Goal: Task Accomplishment & Management: Manage account settings

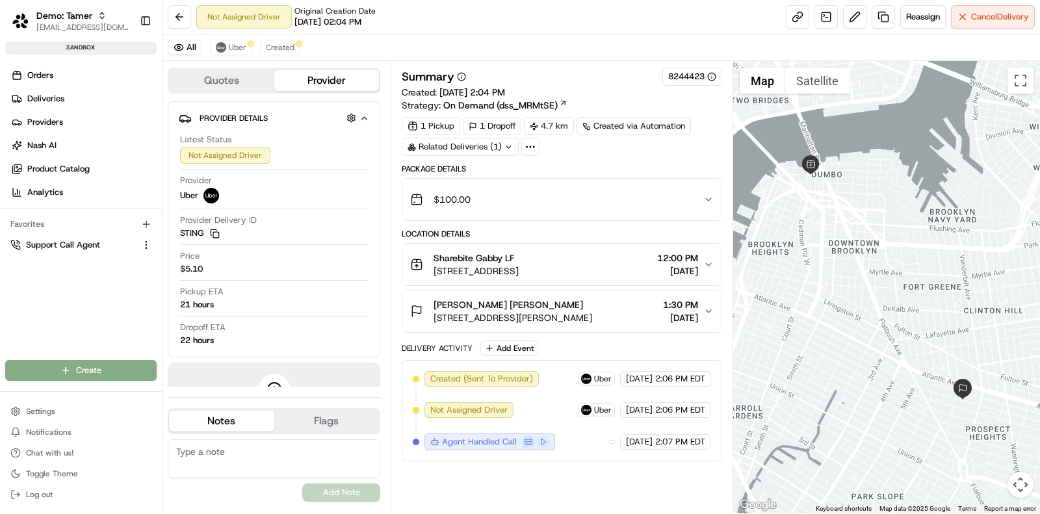
click at [584, 21] on div "Not Assigned Driver Original Creation Date [DATE] 02:04 PM Reassign Cancel Deli…" at bounding box center [600, 17] width 877 height 34
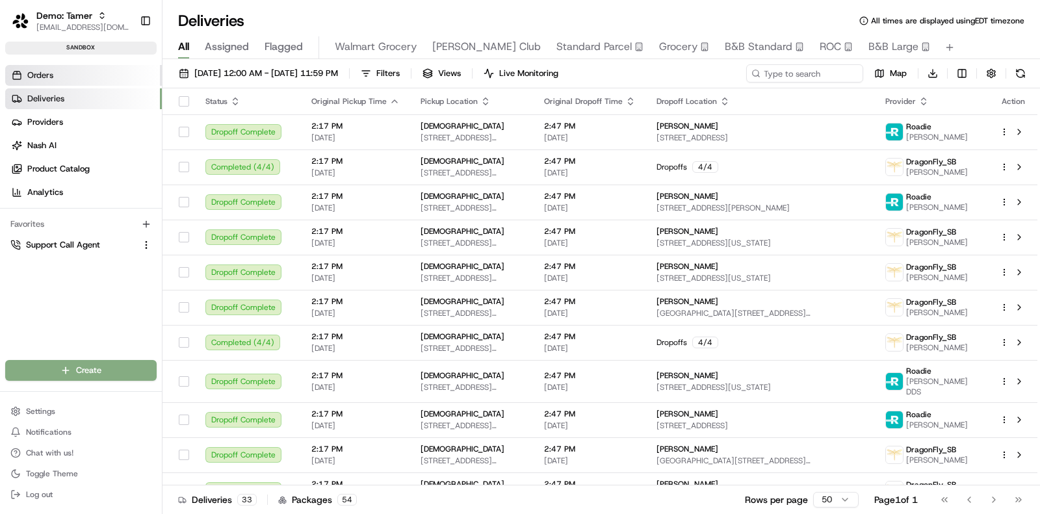
click at [94, 73] on link "Orders" at bounding box center [83, 75] width 157 height 21
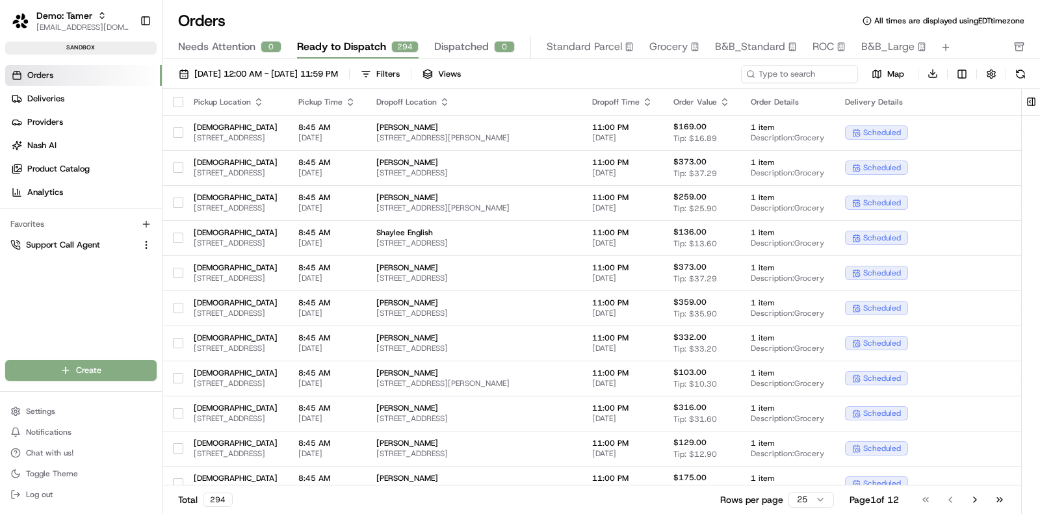
click at [178, 98] on button "button" at bounding box center [178, 102] width 10 height 10
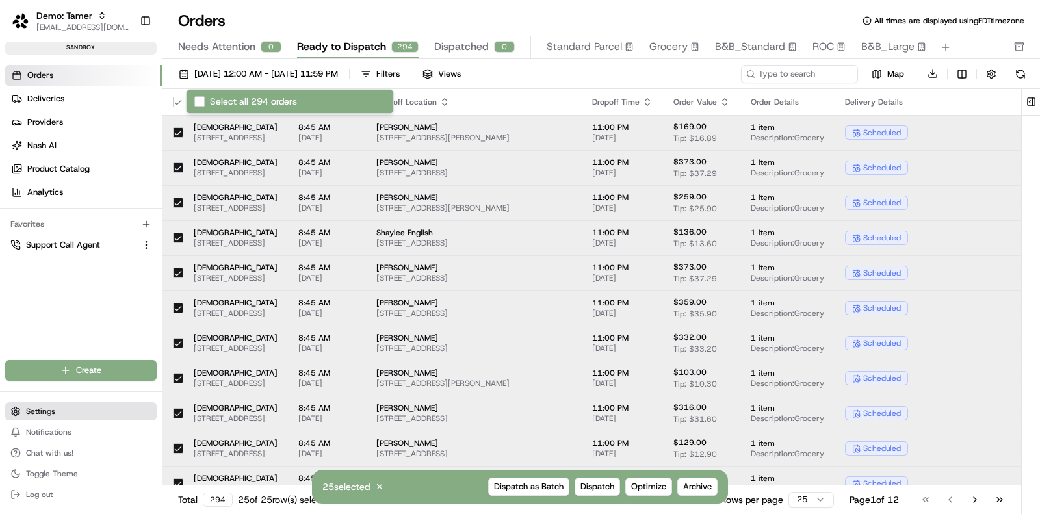
click at [88, 415] on button "Settings" at bounding box center [80, 411] width 151 height 18
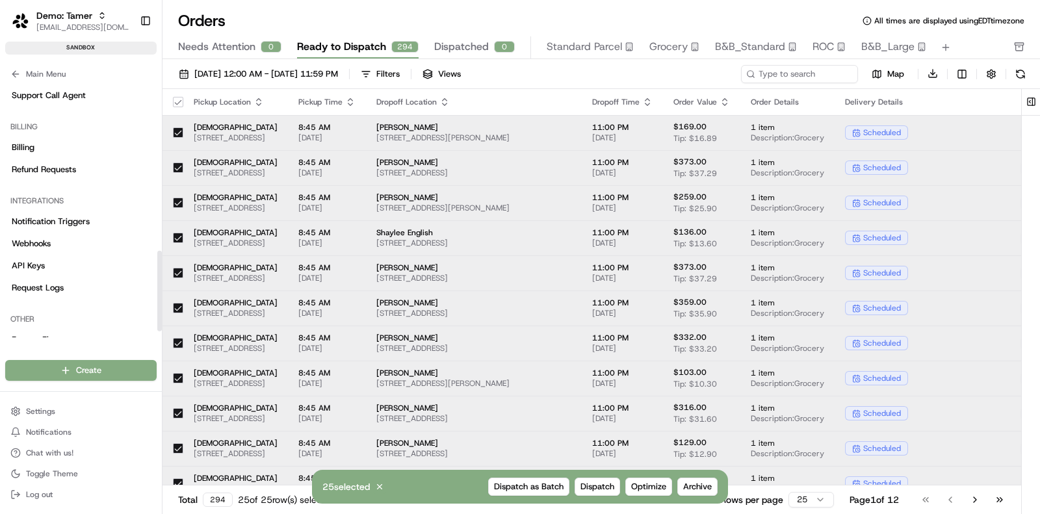
scroll to position [526, 0]
click at [90, 224] on link "Notification Triggers" at bounding box center [80, 222] width 151 height 21
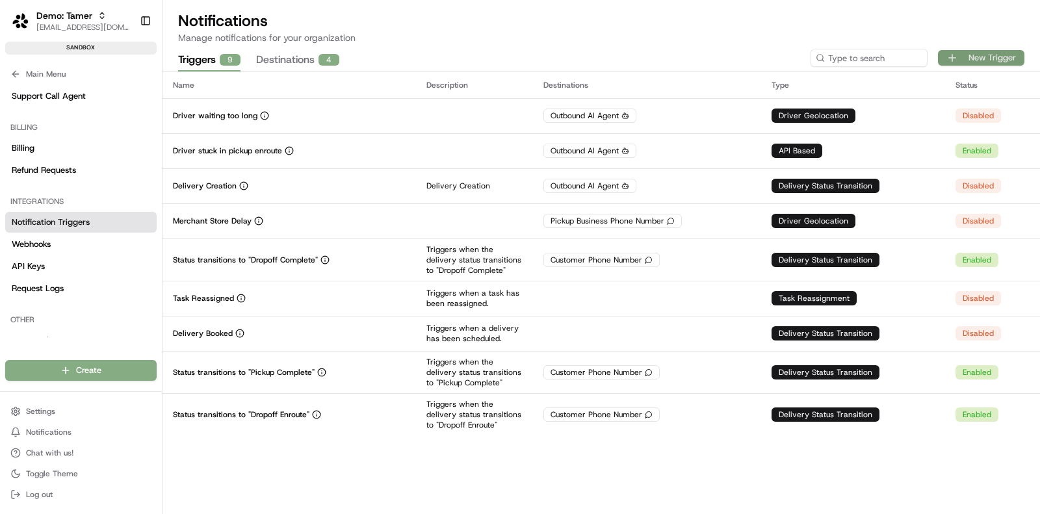
click at [970, 61] on button "New Trigger" at bounding box center [981, 58] width 86 height 16
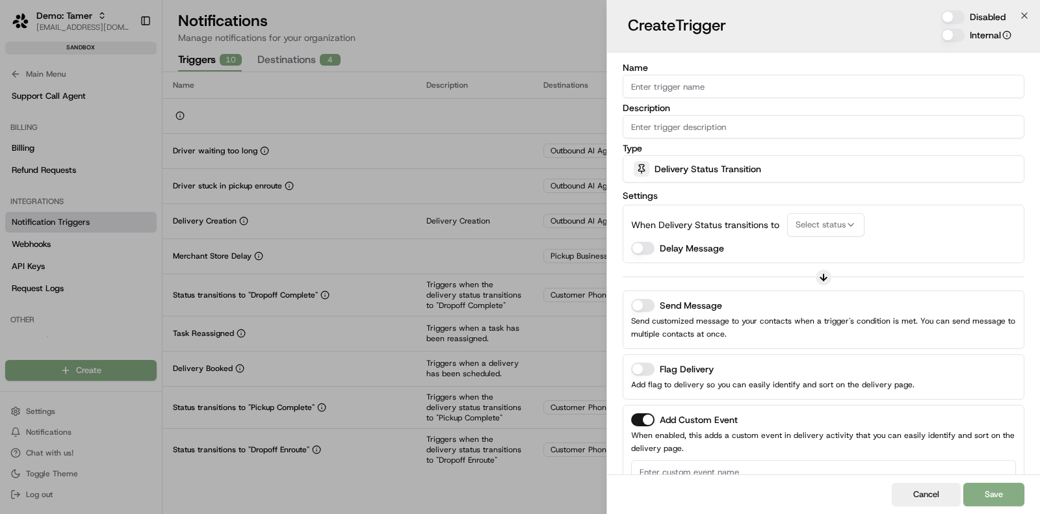
click at [684, 177] on div "Delivery Status Transition" at bounding box center [823, 169] width 395 height 26
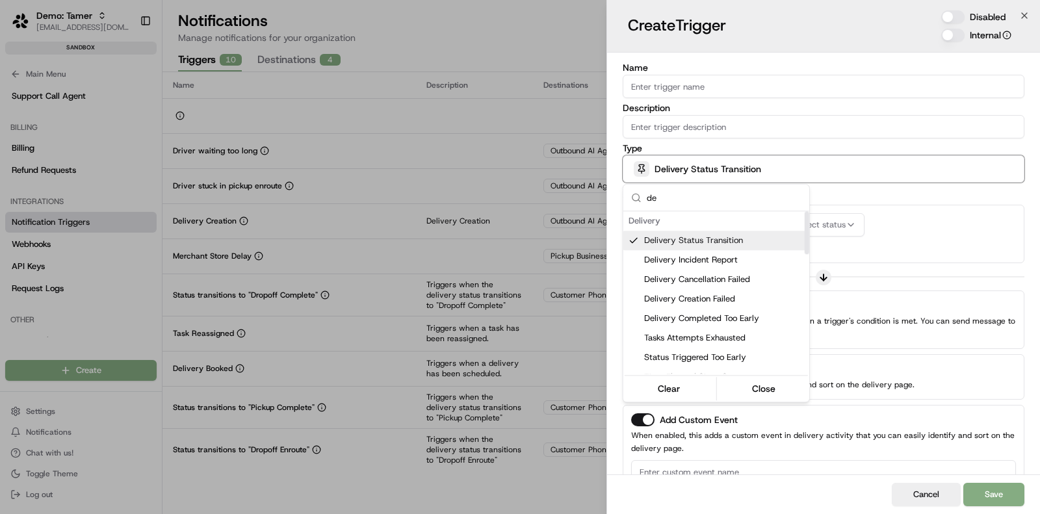
type input "d"
type input "e"
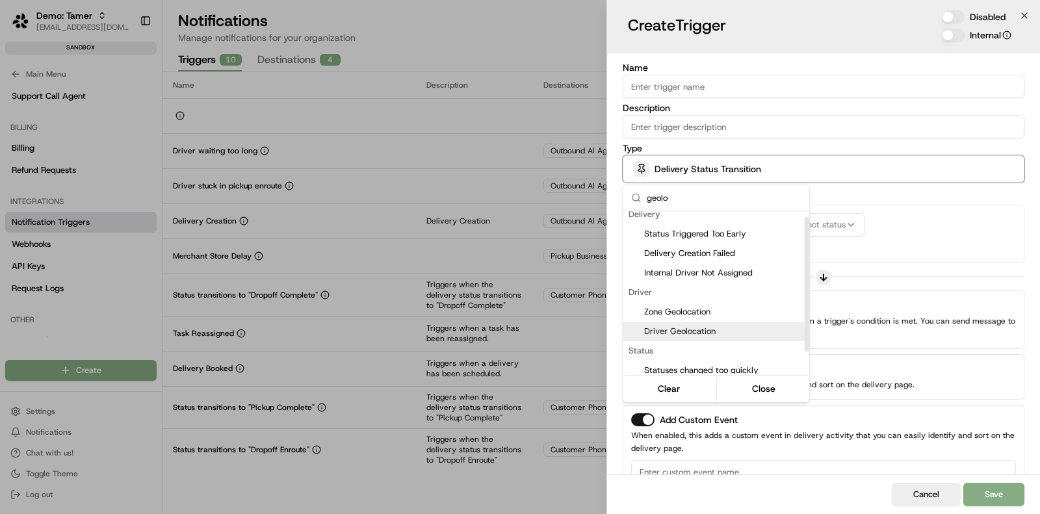
type input "geolo"
click at [713, 333] on span "Driver Geolocation" at bounding box center [724, 332] width 160 height 12
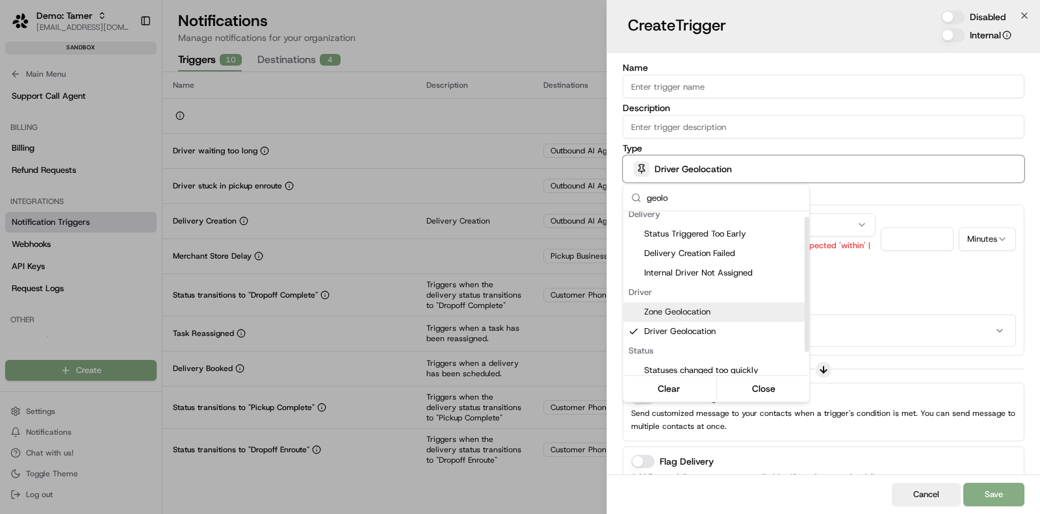
click at [841, 201] on div at bounding box center [520, 257] width 1040 height 514
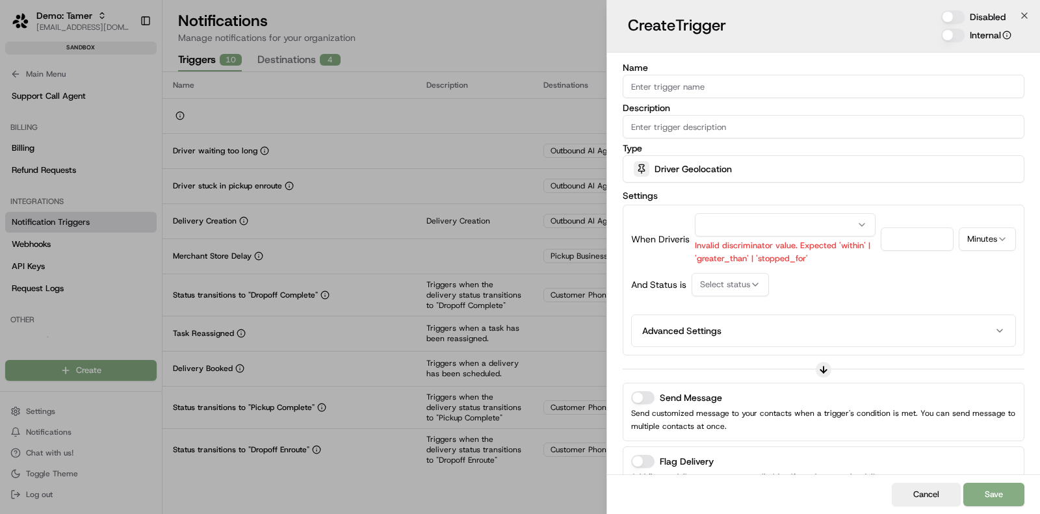
click at [786, 221] on button "button" at bounding box center [785, 224] width 181 height 23
click at [917, 235] on input "number" at bounding box center [922, 238] width 64 height 23
type input "10"
click at [730, 276] on button "Select status" at bounding box center [729, 284] width 77 height 23
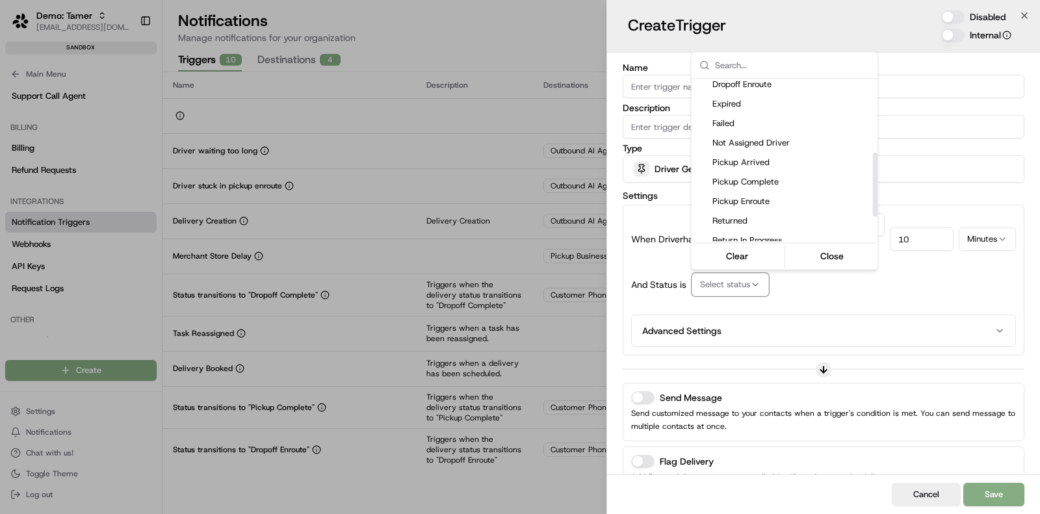
scroll to position [185, 0]
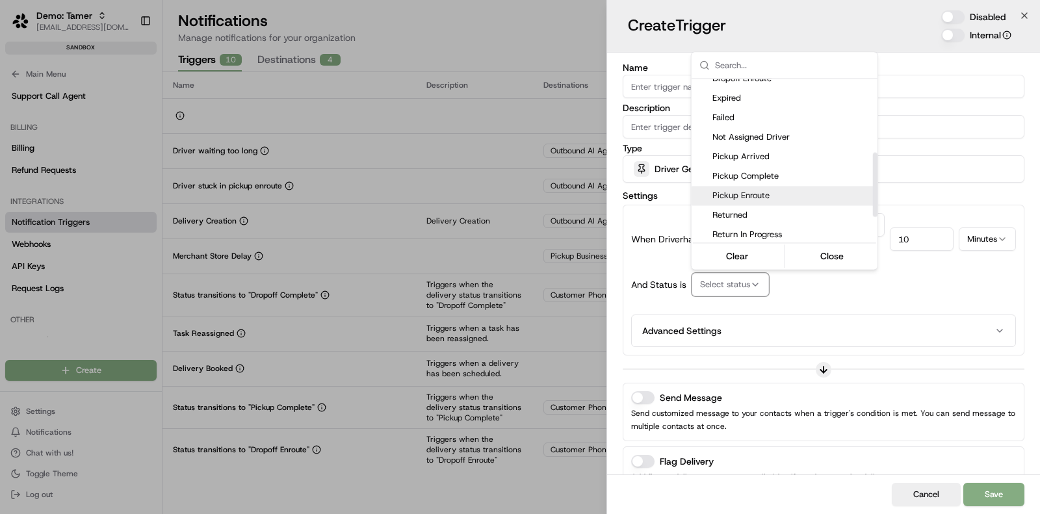
click at [782, 193] on span "Pickup Enroute" at bounding box center [792, 196] width 160 height 12
click at [893, 296] on div at bounding box center [520, 257] width 1040 height 514
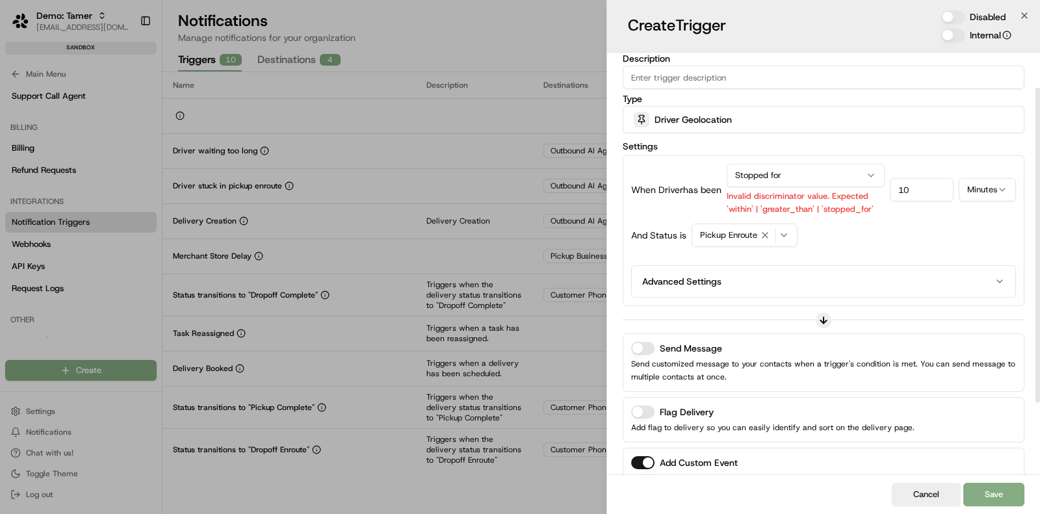
scroll to position [53, 0]
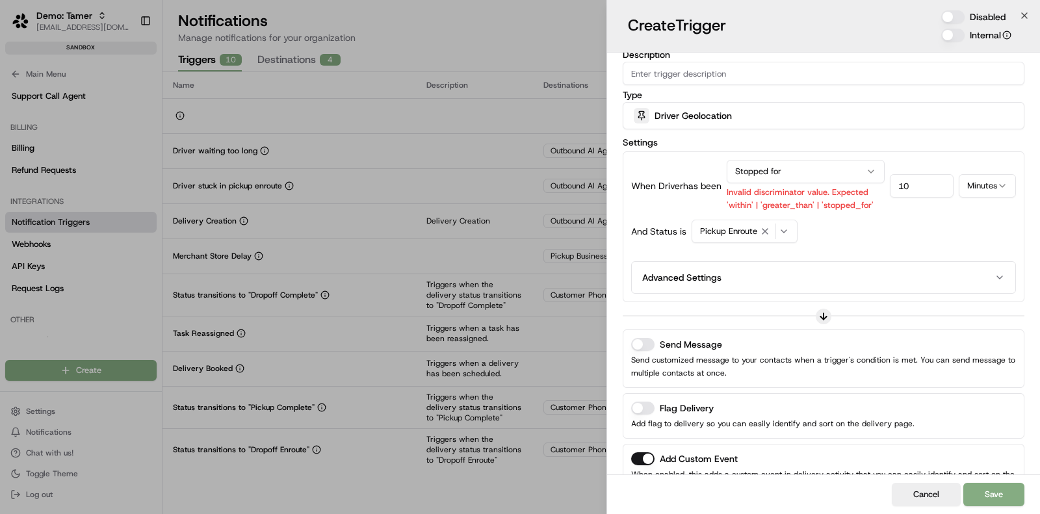
click at [866, 271] on button "Advanced Settings" at bounding box center [823, 277] width 373 height 21
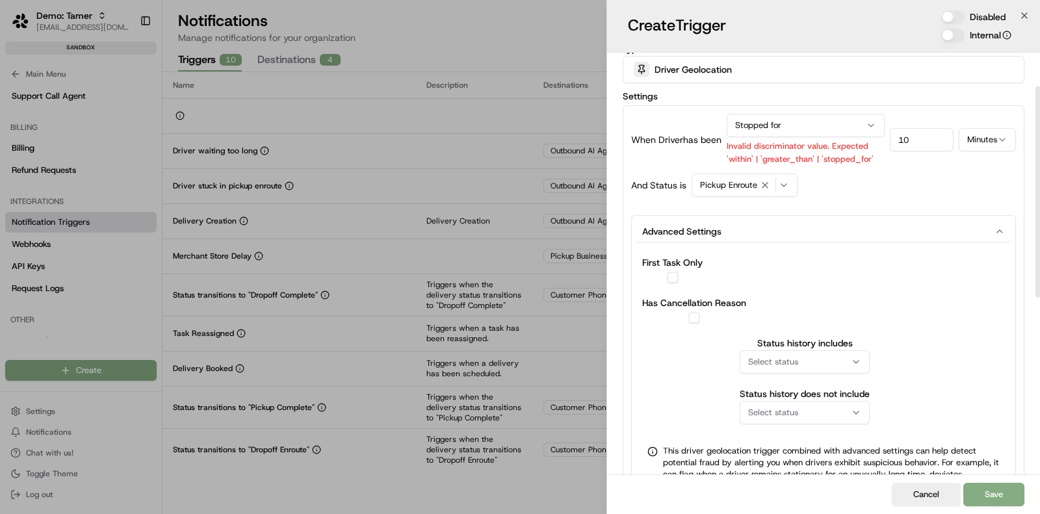
scroll to position [112, 0]
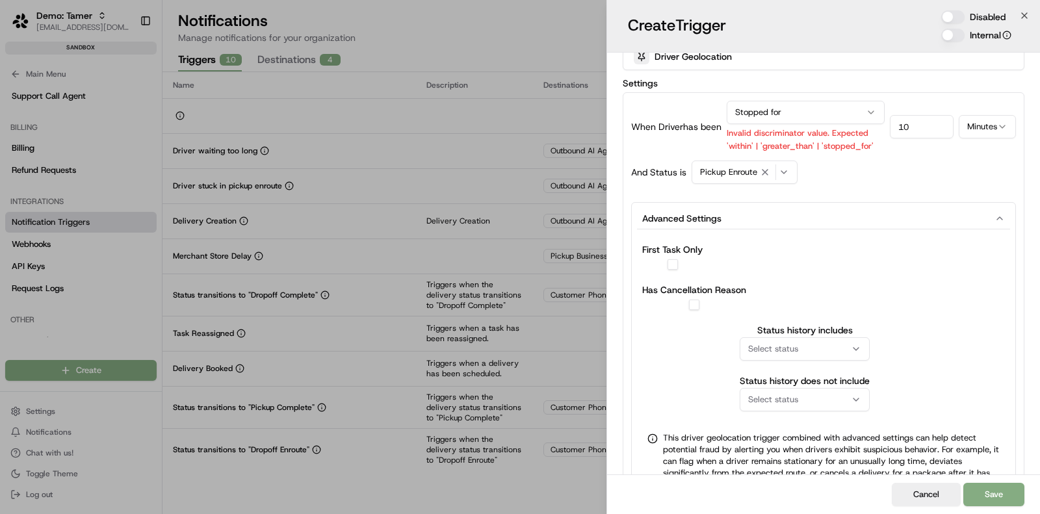
click at [864, 224] on button "Advanced Settings" at bounding box center [823, 218] width 373 height 21
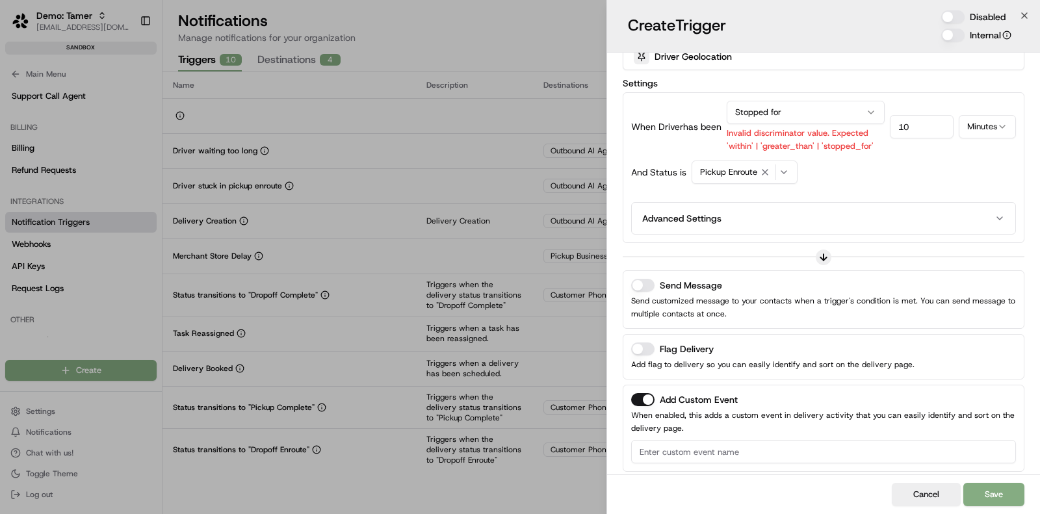
click at [644, 342] on button "Flag Delivery" at bounding box center [642, 348] width 23 height 13
click at [650, 294] on p "Send customized message to your contacts when a trigger's condition is met. You…" at bounding box center [823, 307] width 385 height 26
click at [644, 285] on button "Send Message" at bounding box center [642, 285] width 23 height 13
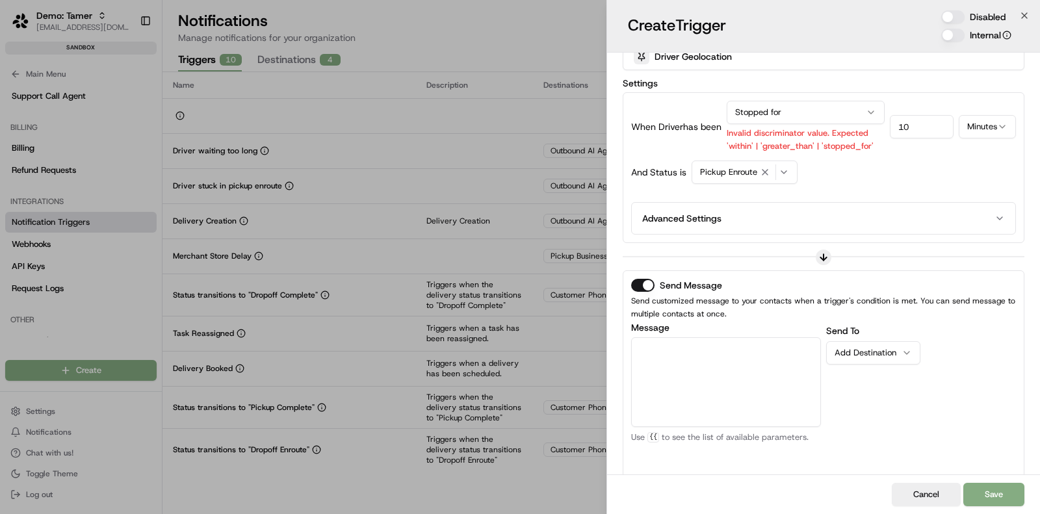
click at [717, 366] on textarea "Message" at bounding box center [726, 382] width 190 height 90
type textarea "Hey {{driver.name}}, I see you've been stopped for 10 mins, everything okay?"
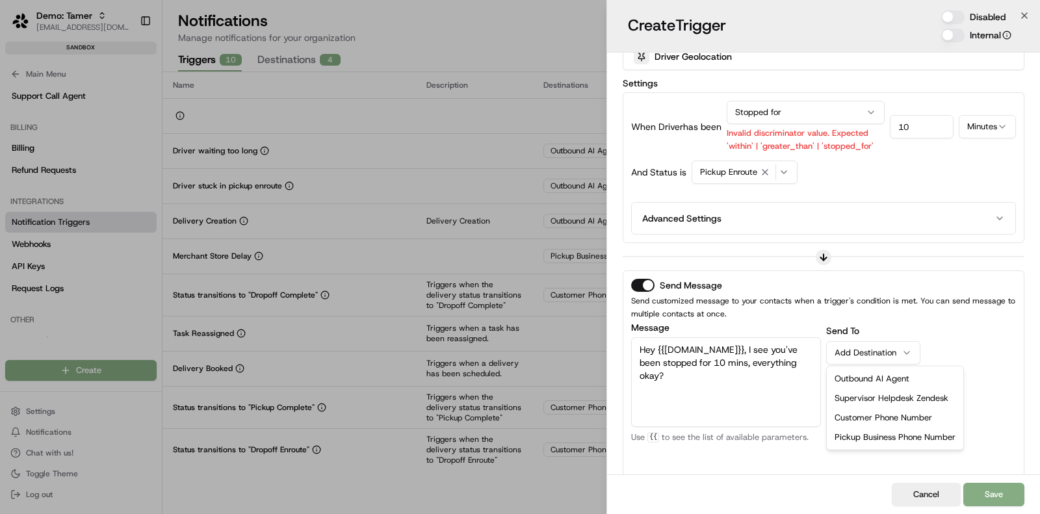
click at [866, 341] on button "Add Destination" at bounding box center [873, 352] width 94 height 23
click at [949, 339] on div "Send To Add Destination Outbound AI Agent Supervisor Helpdesk Zendesk Customer …" at bounding box center [921, 401] width 190 height 156
click at [877, 349] on div "Add Destination" at bounding box center [867, 353] width 67 height 12
click at [920, 495] on button "Cancel" at bounding box center [926, 494] width 69 height 23
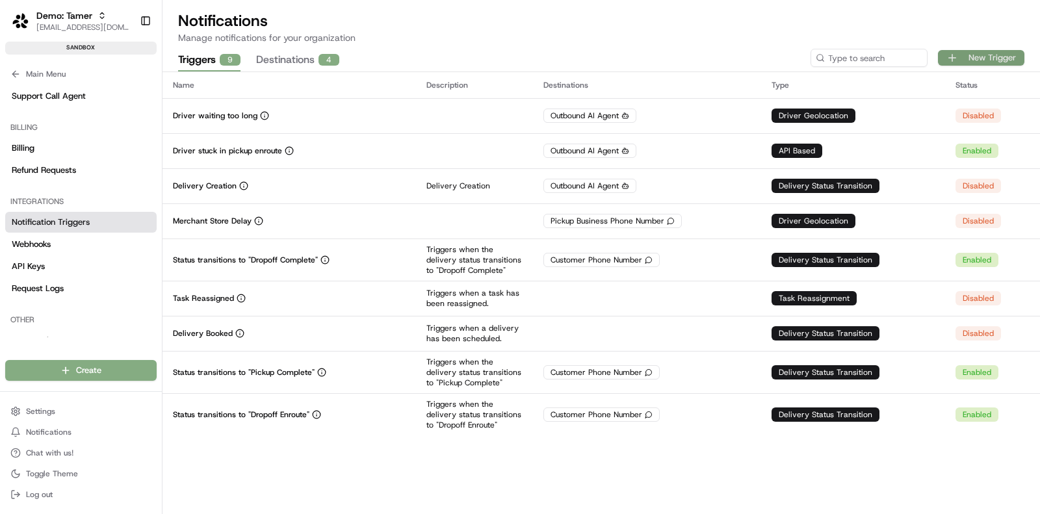
click at [992, 60] on button "New Trigger" at bounding box center [981, 58] width 86 height 16
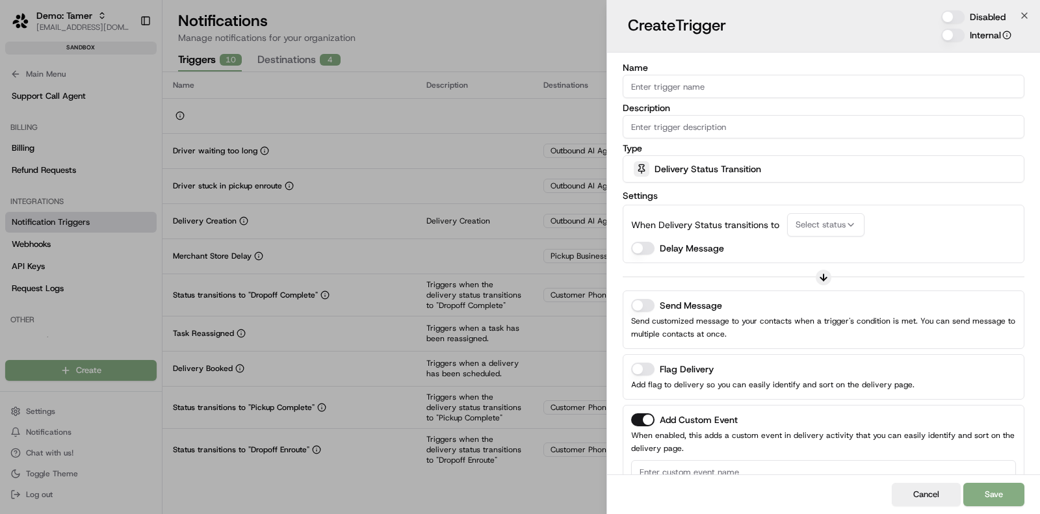
click at [738, 164] on span "Delivery Status Transition" at bounding box center [707, 168] width 107 height 13
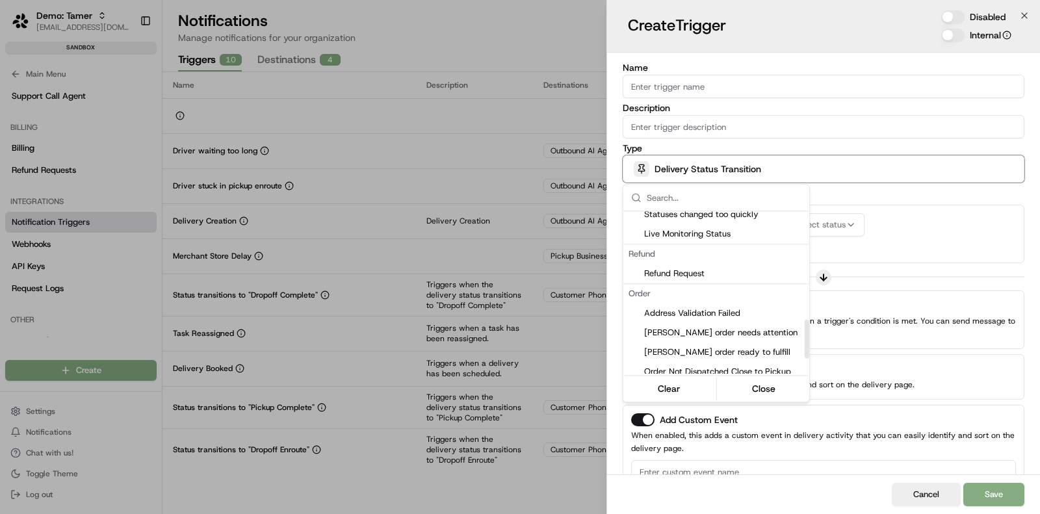
scroll to position [518, 0]
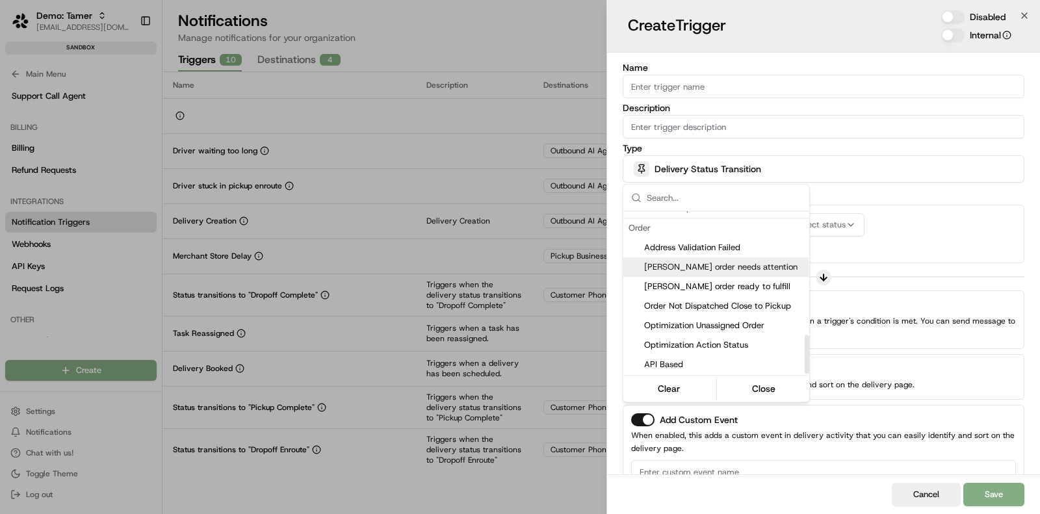
click at [918, 248] on div at bounding box center [520, 257] width 1040 height 514
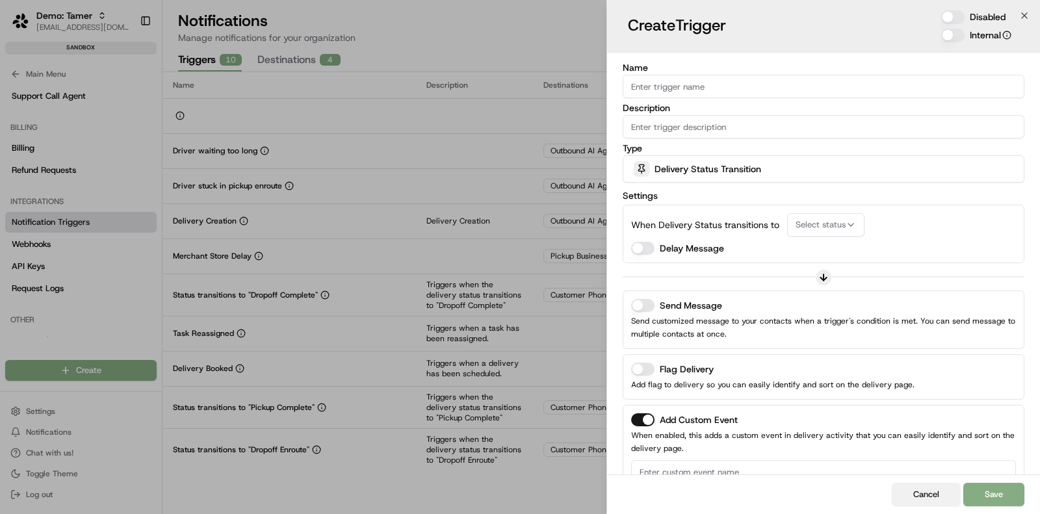
click at [932, 493] on button "Cancel" at bounding box center [926, 494] width 69 height 23
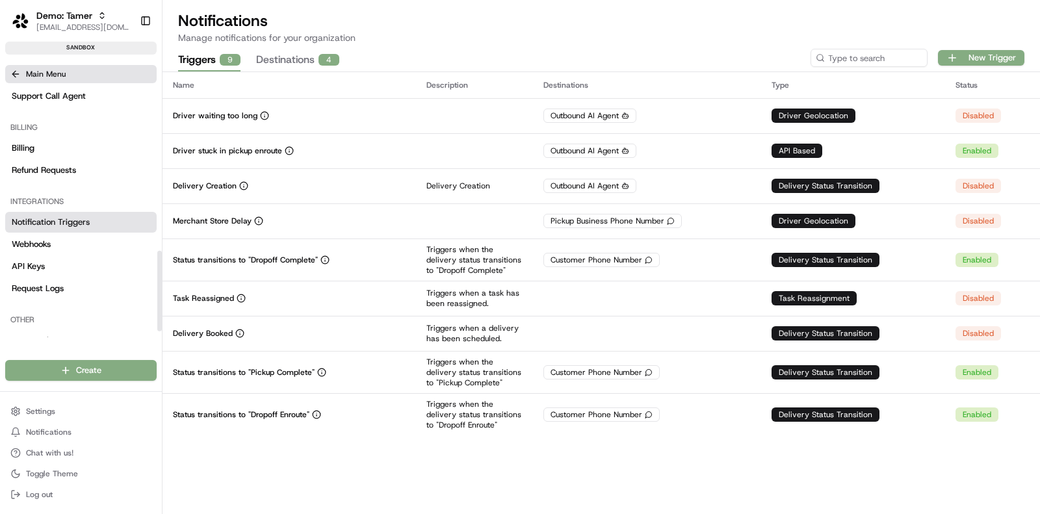
click at [50, 66] on button "Main Menu" at bounding box center [80, 74] width 151 height 18
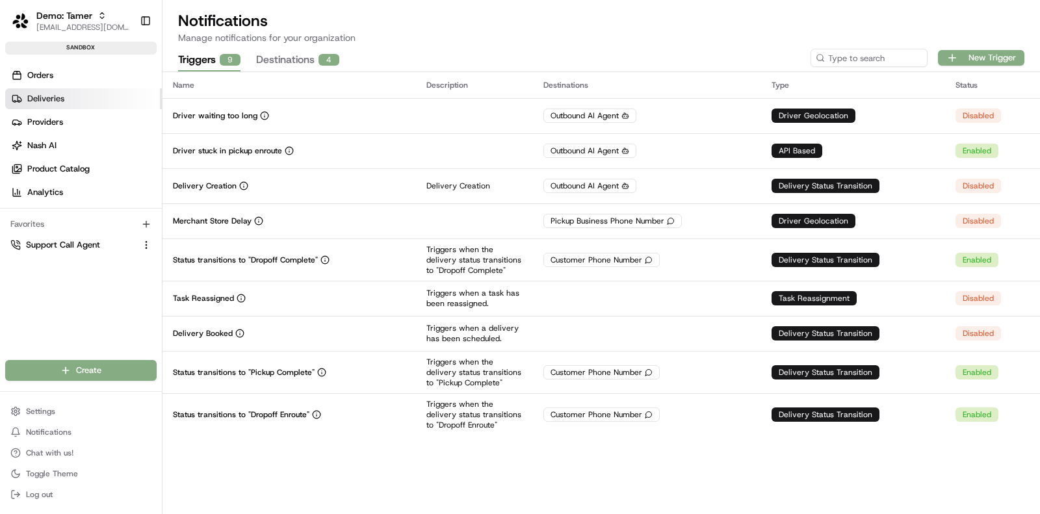
click at [61, 100] on span "Deliveries" at bounding box center [45, 99] width 37 height 12
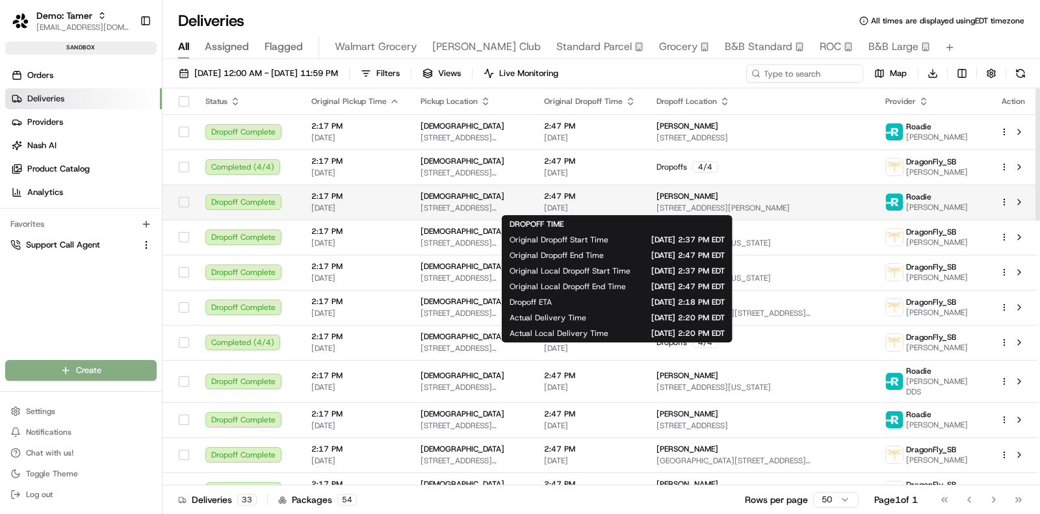
click at [523, 203] on span "114 Kenmare St, New York, NY 10012, USA" at bounding box center [471, 208] width 103 height 10
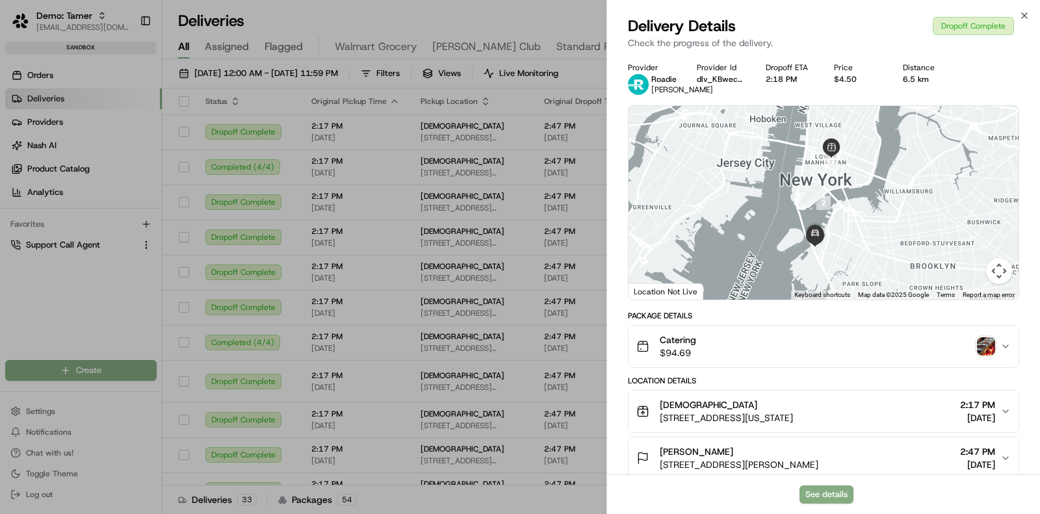
click at [986, 355] on img "button" at bounding box center [986, 346] width 18 height 18
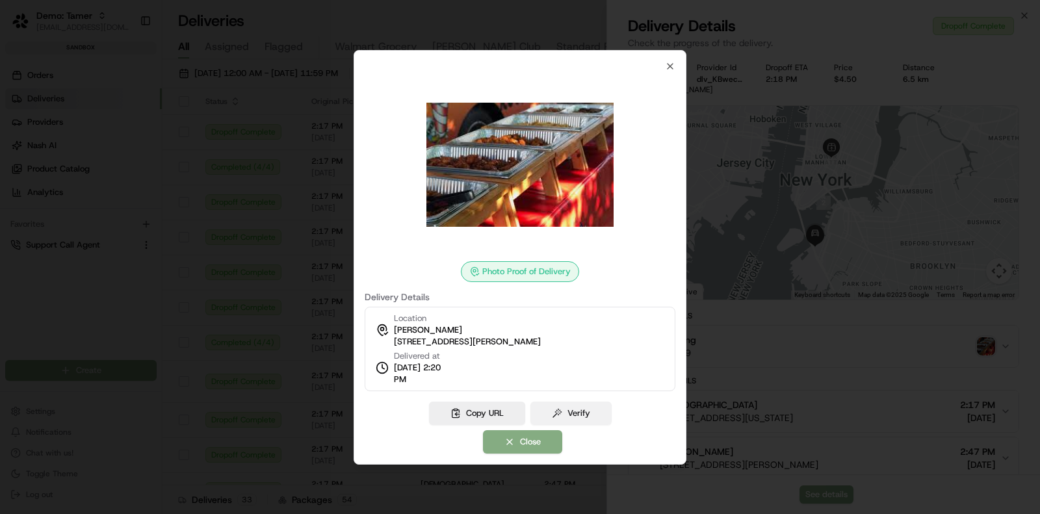
click at [583, 413] on button "Verify" at bounding box center [570, 413] width 81 height 23
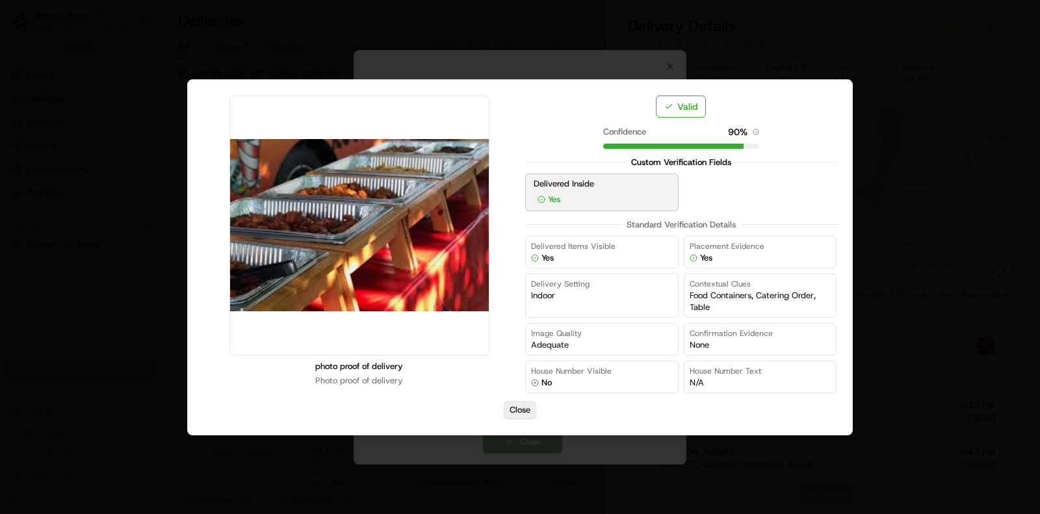
click at [526, 405] on button "Close" at bounding box center [520, 410] width 32 height 18
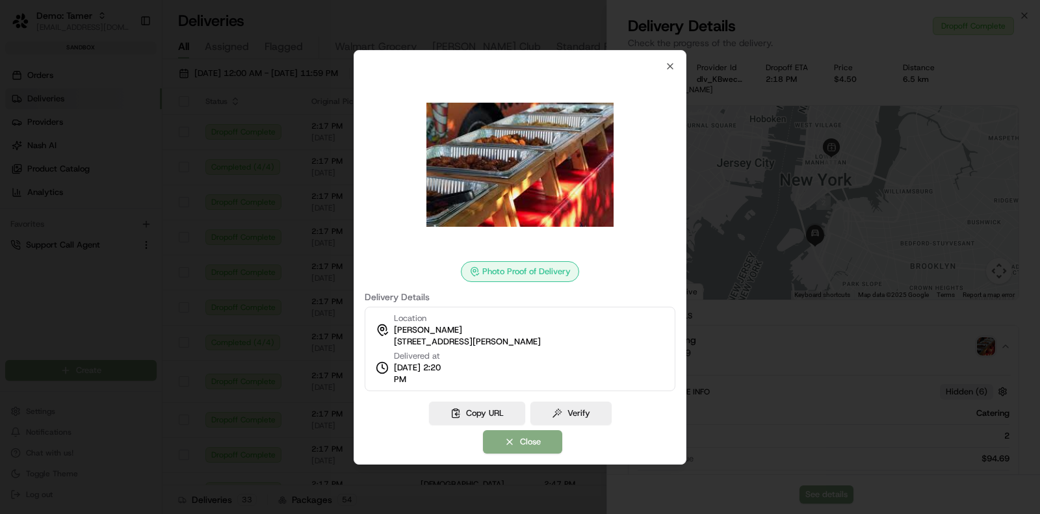
click at [311, 274] on div at bounding box center [520, 257] width 1040 height 514
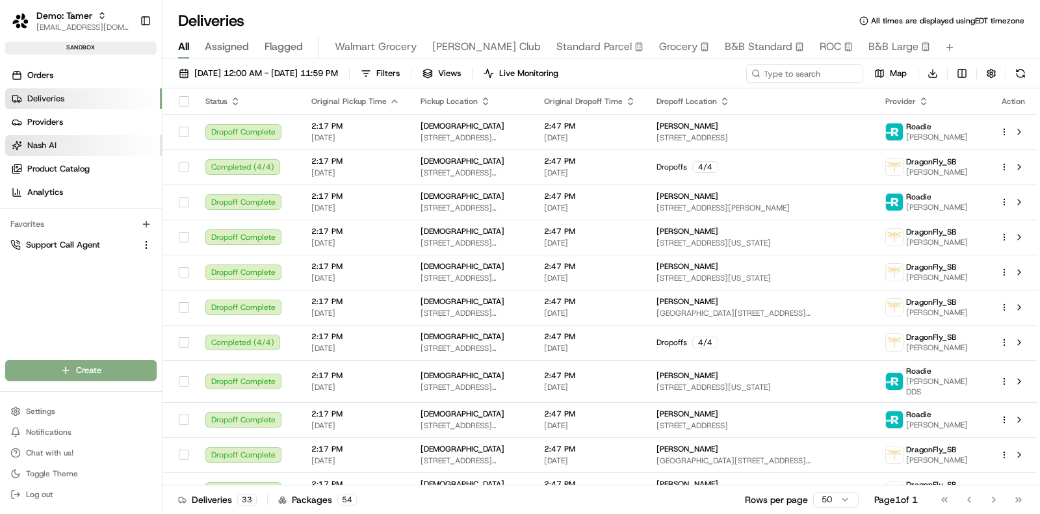
click at [70, 144] on link "Nash AI" at bounding box center [83, 145] width 157 height 21
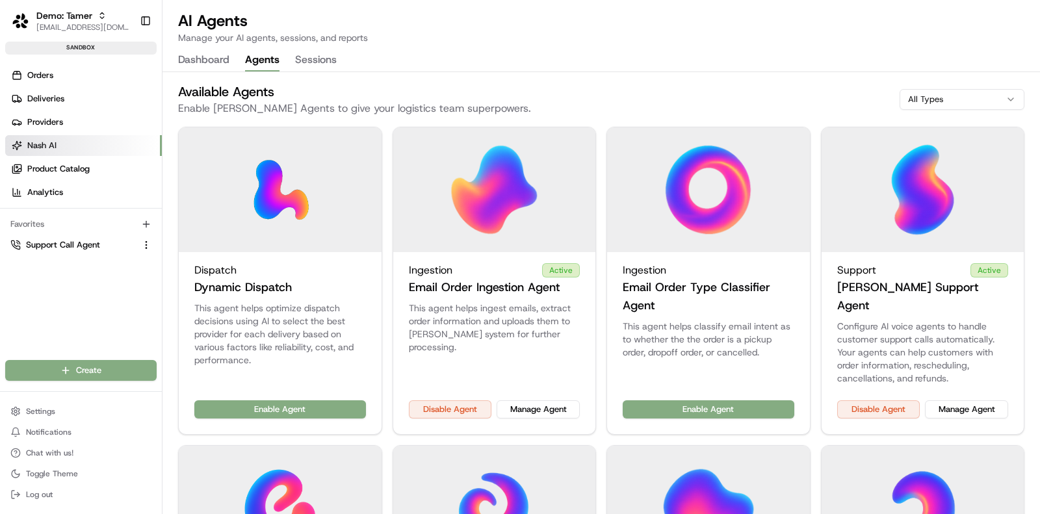
click at [271, 57] on button "Agents" at bounding box center [262, 60] width 34 height 22
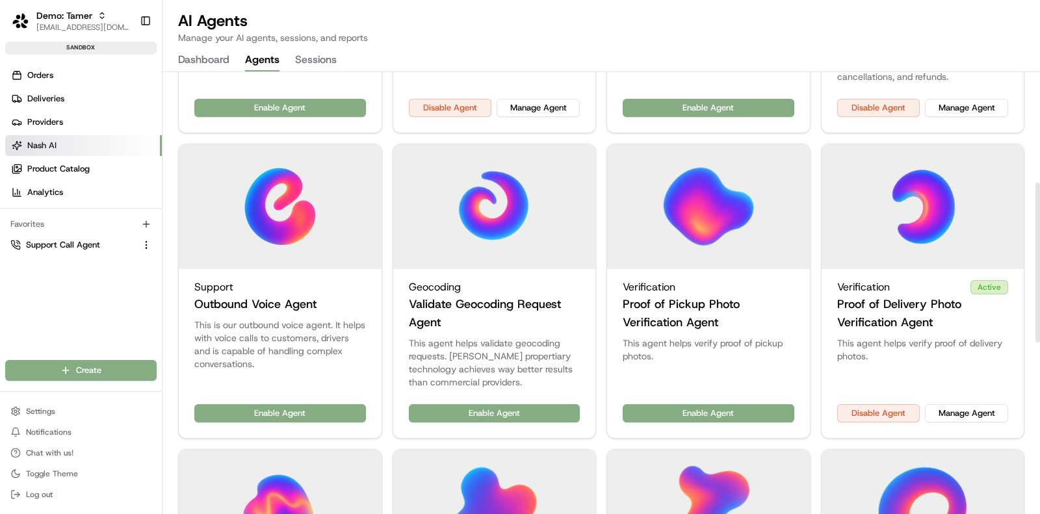
scroll to position [307, 0]
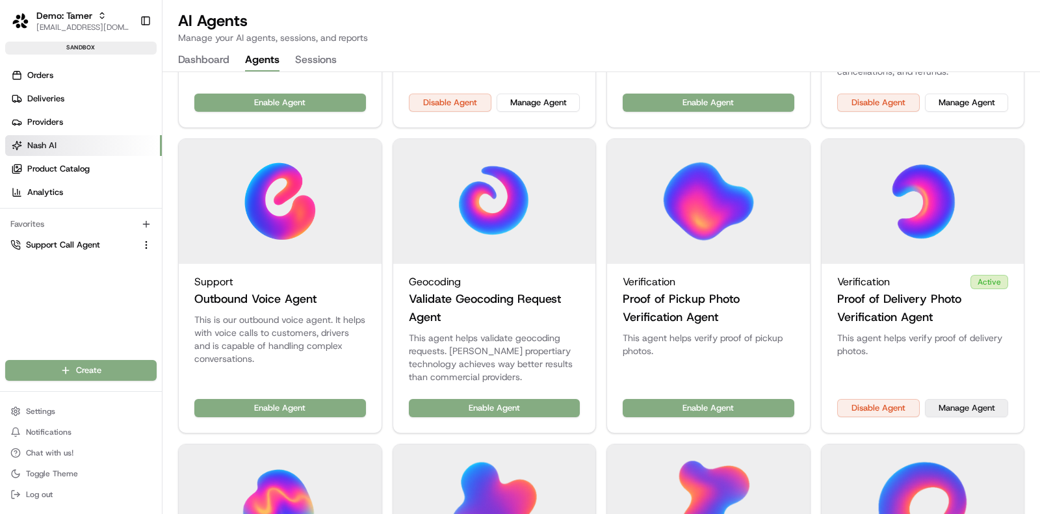
click at [973, 399] on button "Manage Agent" at bounding box center [966, 408] width 83 height 18
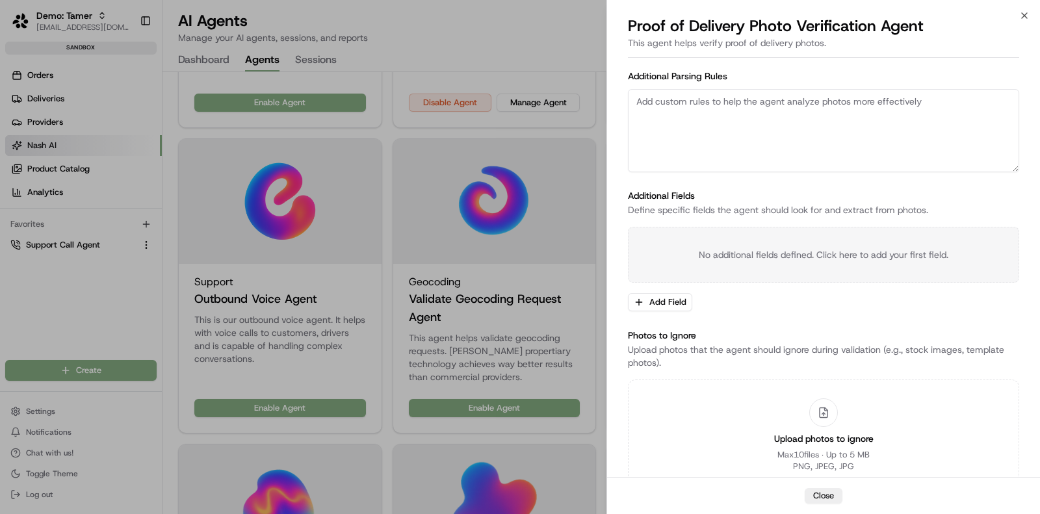
click at [746, 257] on p "No additional fields defined. Click here to add your first field." at bounding box center [823, 254] width 348 height 13
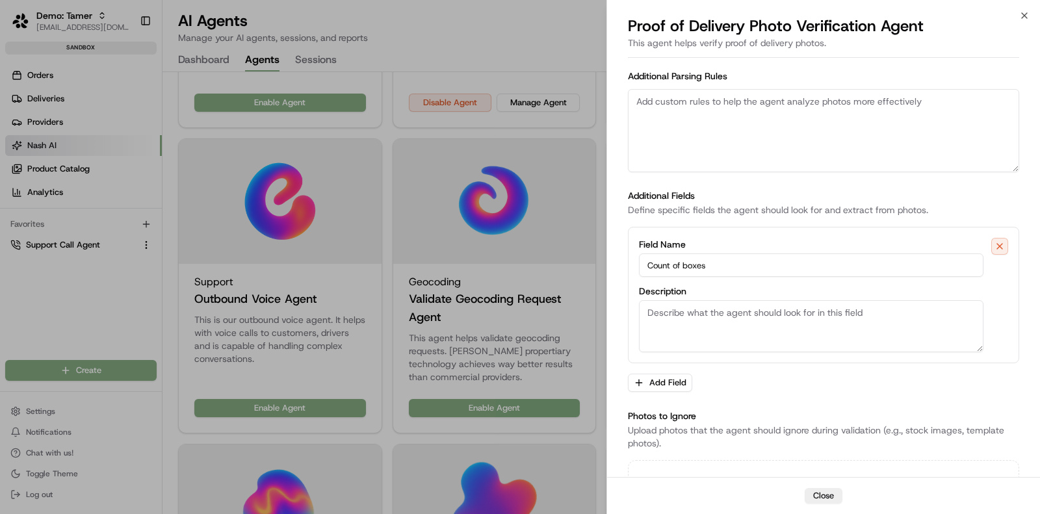
type input "Count of boxes"
click at [724, 326] on textarea "Description" at bounding box center [811, 326] width 344 height 52
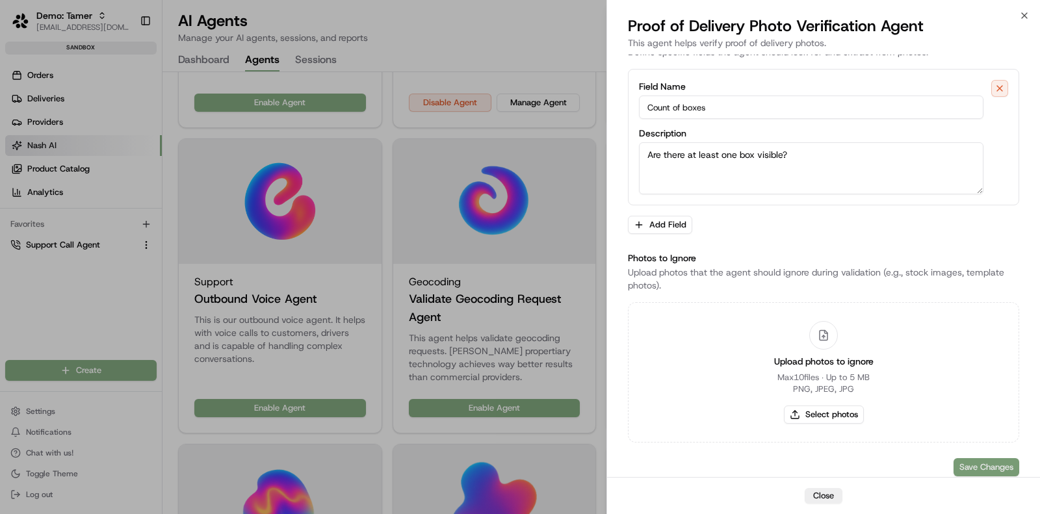
type textarea "Are there at least one box visible?"
click at [993, 463] on button "Save Changes" at bounding box center [986, 467] width 66 height 18
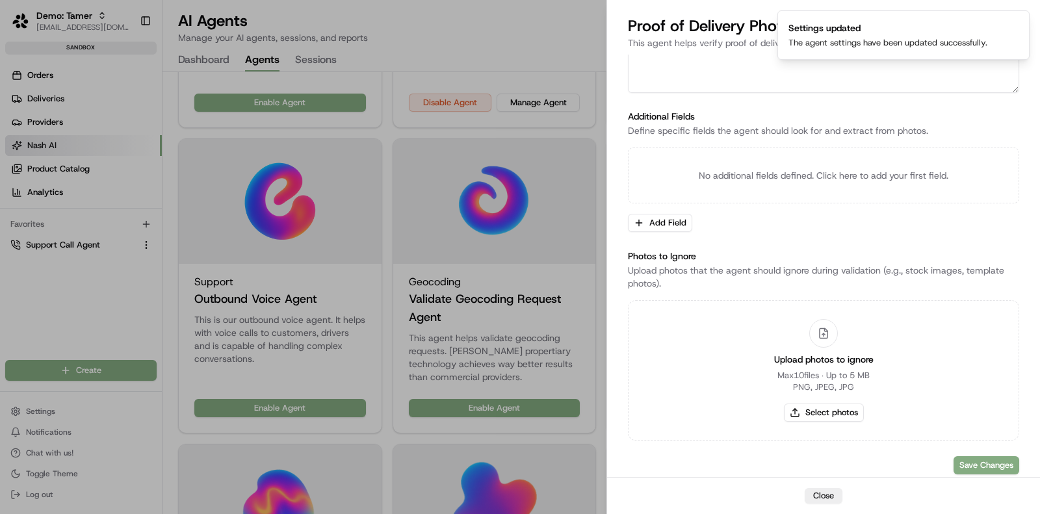
scroll to position [77, 0]
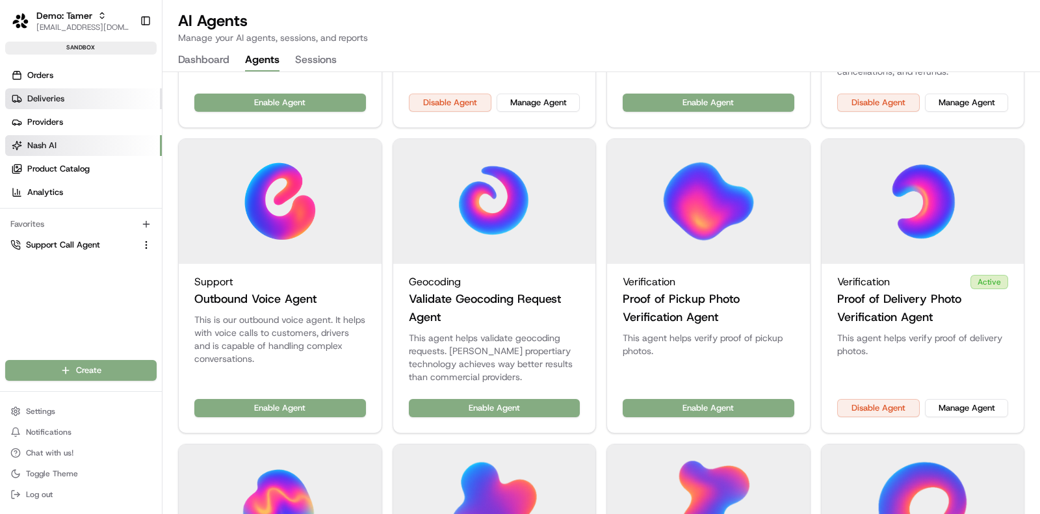
click at [75, 99] on link "Deliveries" at bounding box center [83, 98] width 157 height 21
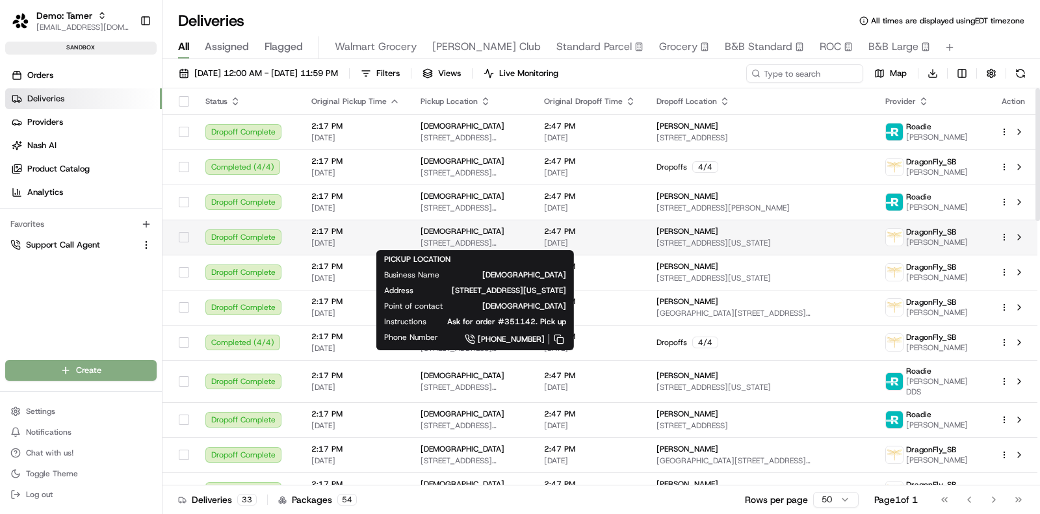
click at [455, 231] on div "Sharebite" at bounding box center [471, 231] width 103 height 10
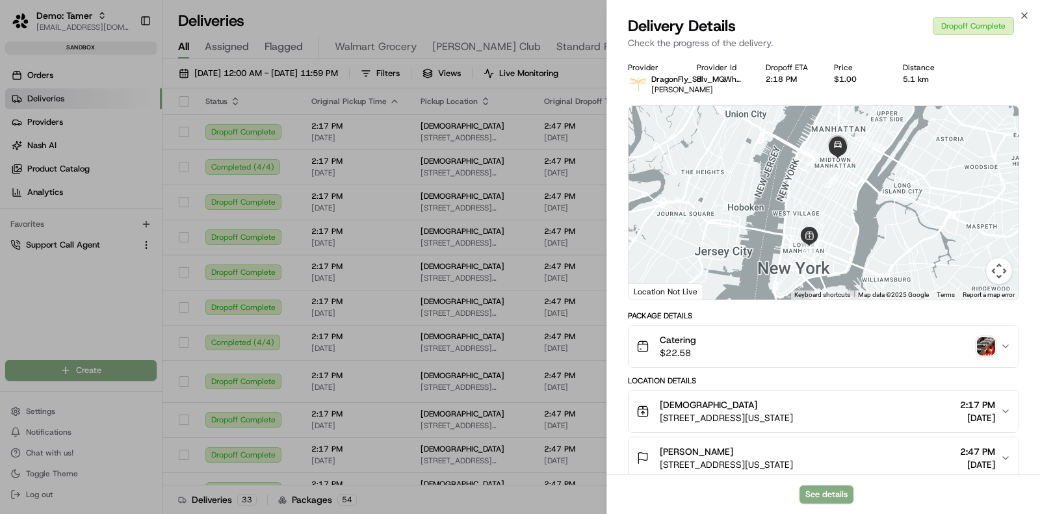
click at [981, 350] on img "button" at bounding box center [986, 346] width 18 height 18
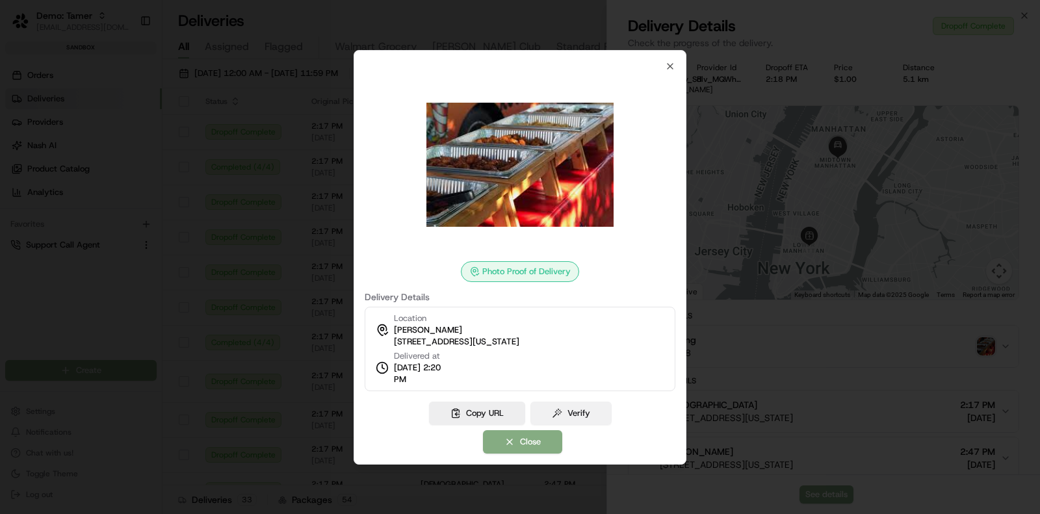
click at [604, 413] on button "Verify" at bounding box center [570, 413] width 81 height 23
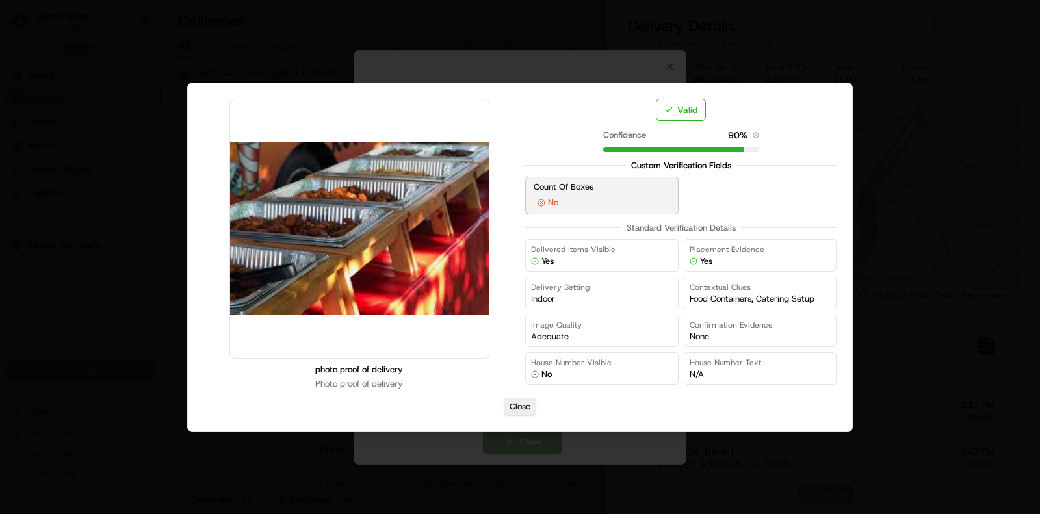
click at [522, 408] on button "Close" at bounding box center [520, 407] width 32 height 18
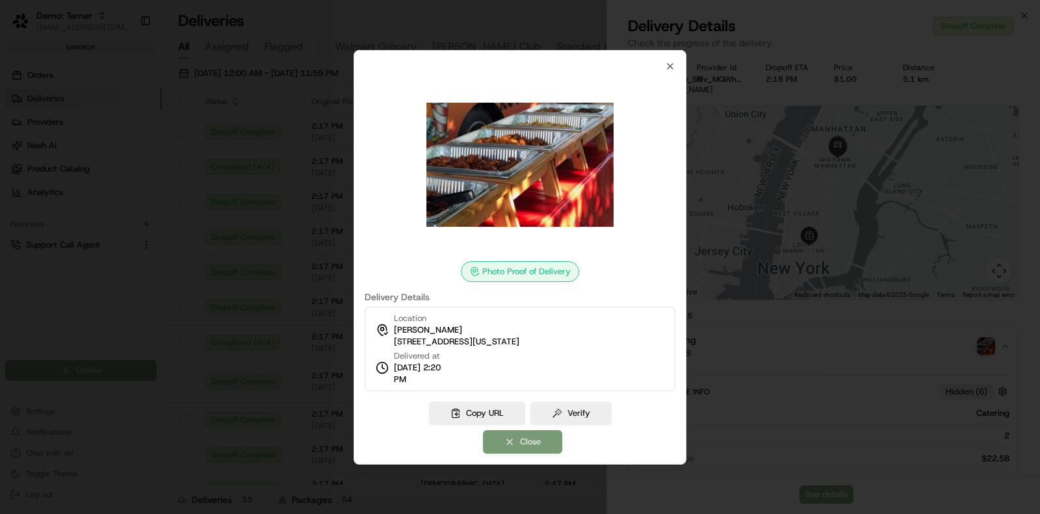
click at [526, 447] on button "Close" at bounding box center [522, 441] width 79 height 23
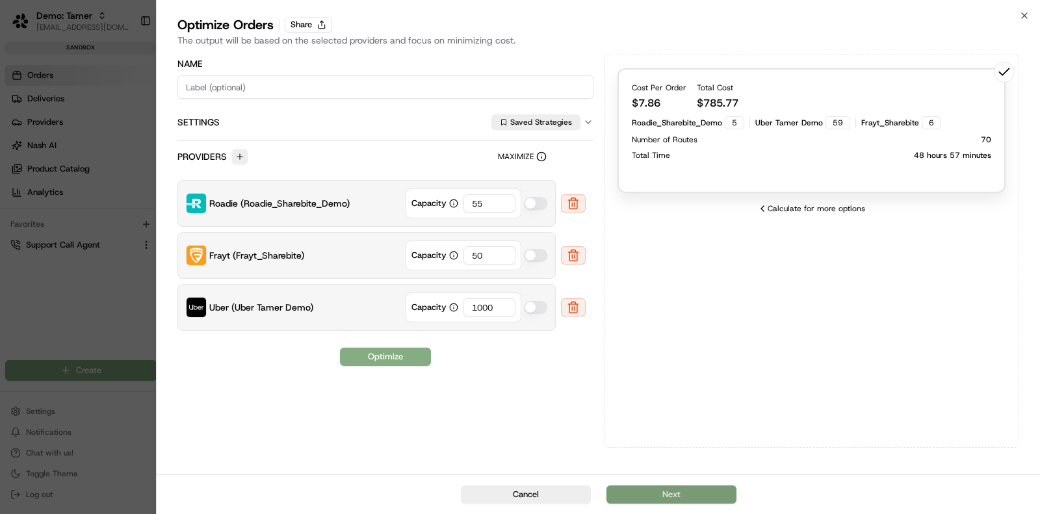
click at [668, 493] on button "Next" at bounding box center [671, 494] width 130 height 18
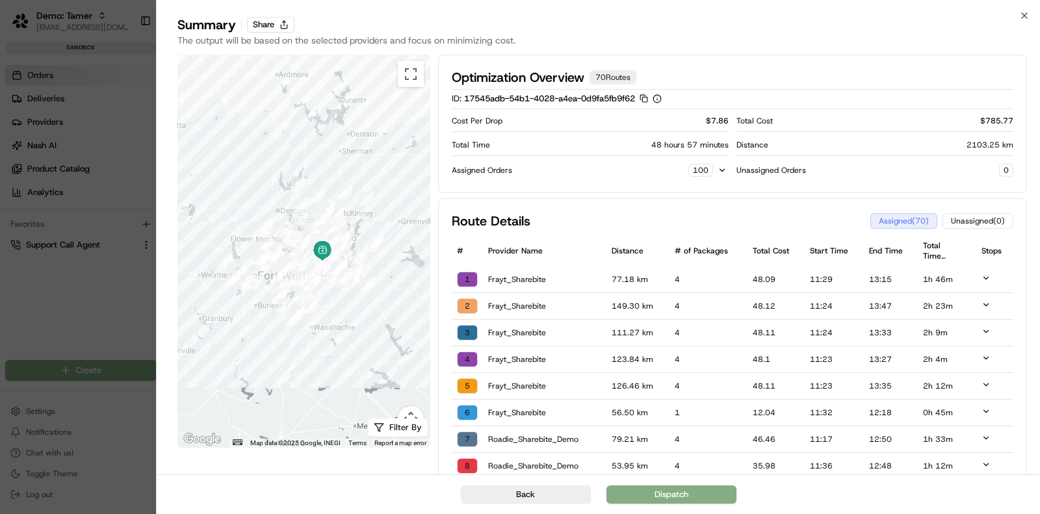
click at [986, 277] on icon at bounding box center [985, 278] width 5 height 3
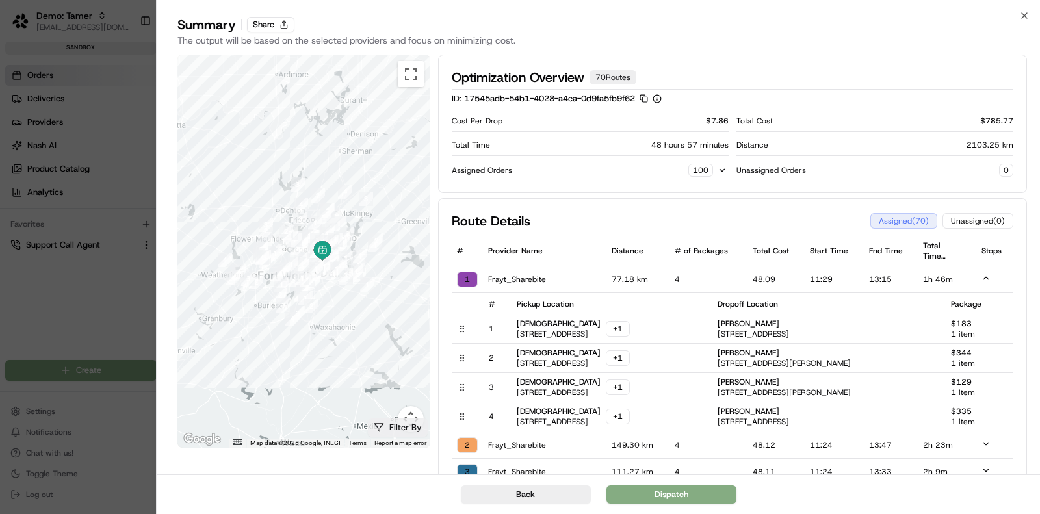
click at [408, 426] on button "Filter By" at bounding box center [398, 427] width 60 height 18
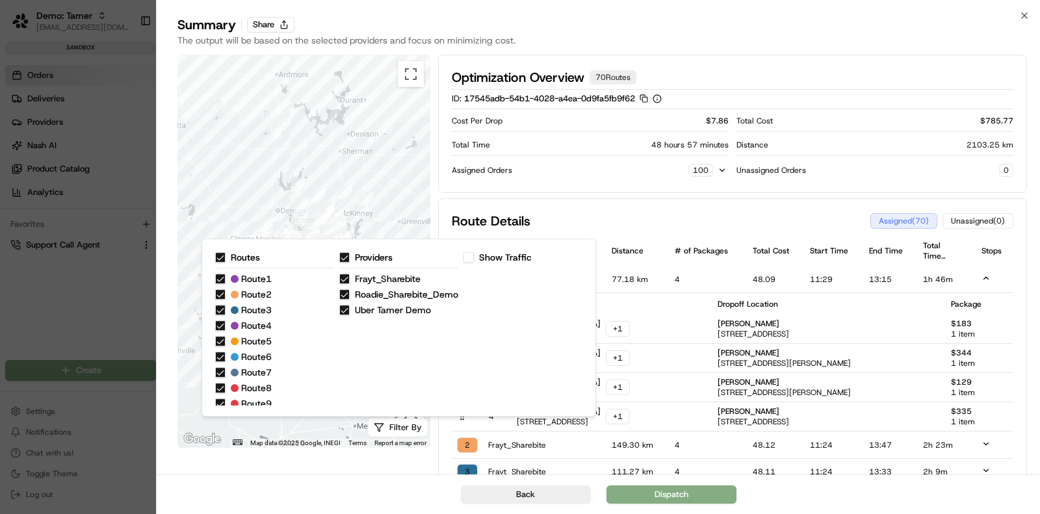
click at [237, 257] on label "Routes" at bounding box center [245, 257] width 29 height 9
click at [225, 257] on button "Routes" at bounding box center [220, 257] width 10 height 10
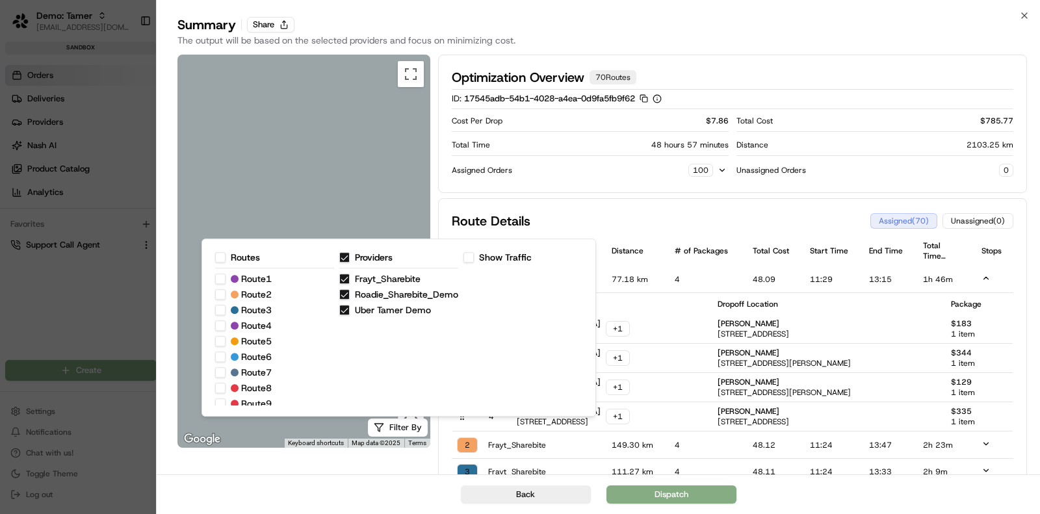
click at [221, 279] on button "Route 1" at bounding box center [220, 279] width 10 height 10
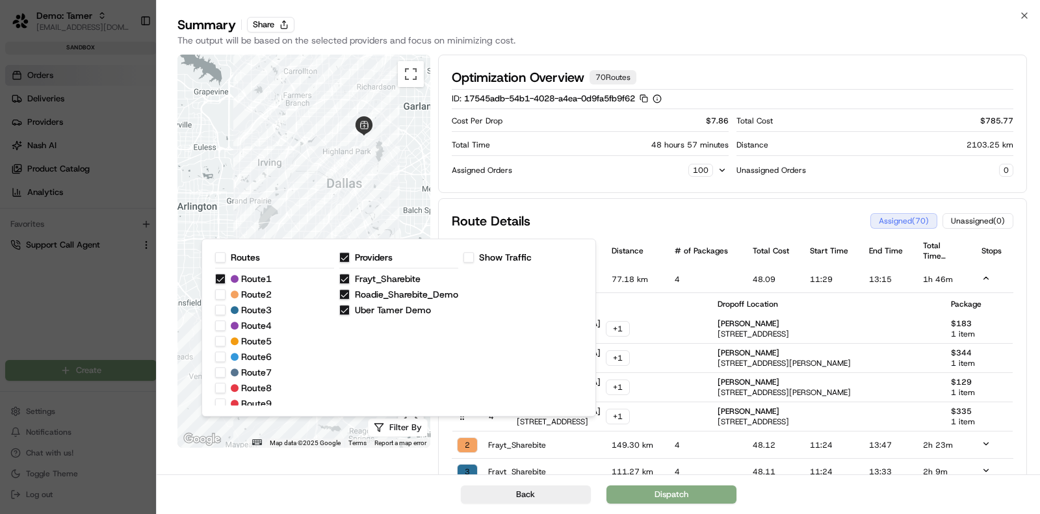
click at [537, 212] on div "Route Details Assigned ( 70 ) Unassigned ( 0 )" at bounding box center [733, 221] width 562 height 18
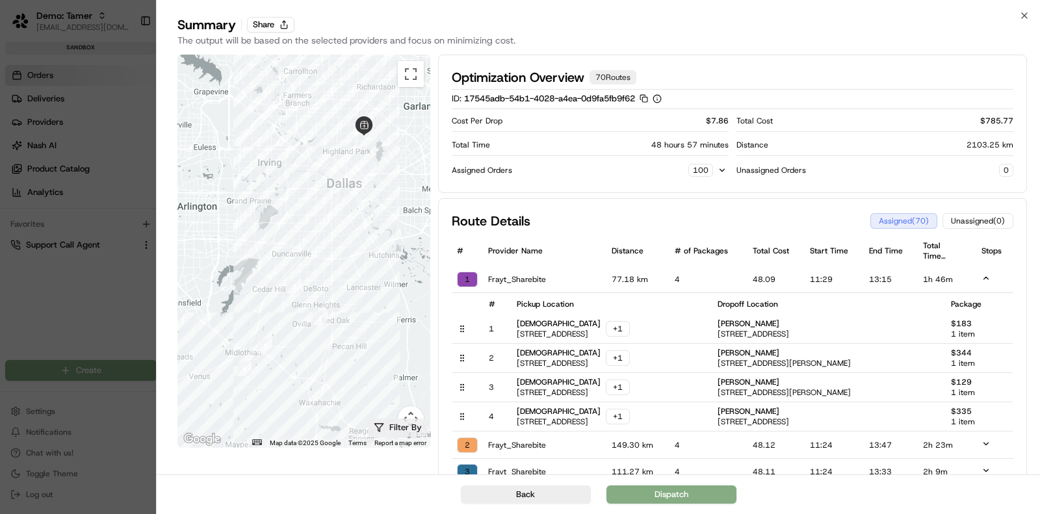
click at [400, 432] on button "Filter By" at bounding box center [398, 427] width 60 height 18
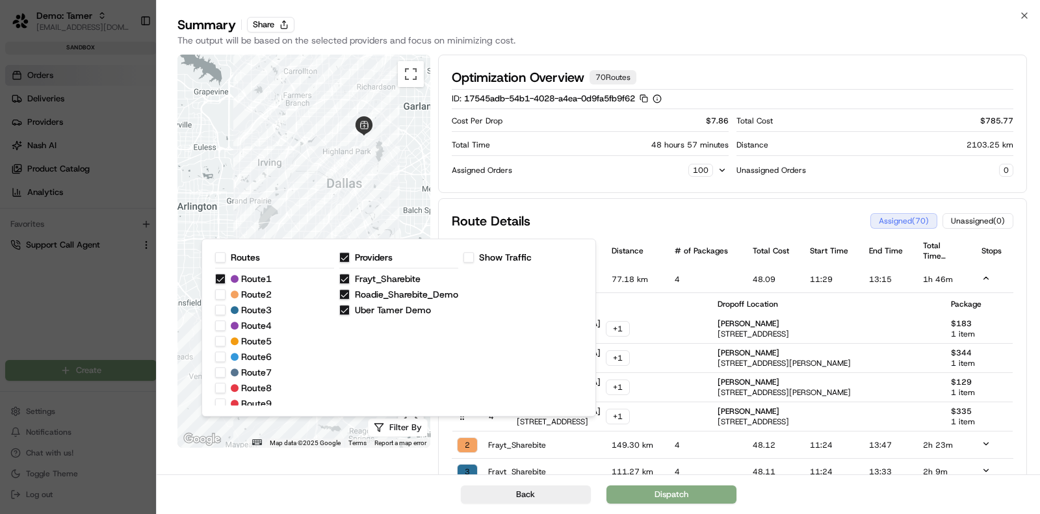
click at [221, 260] on button "Routes" at bounding box center [220, 257] width 10 height 10
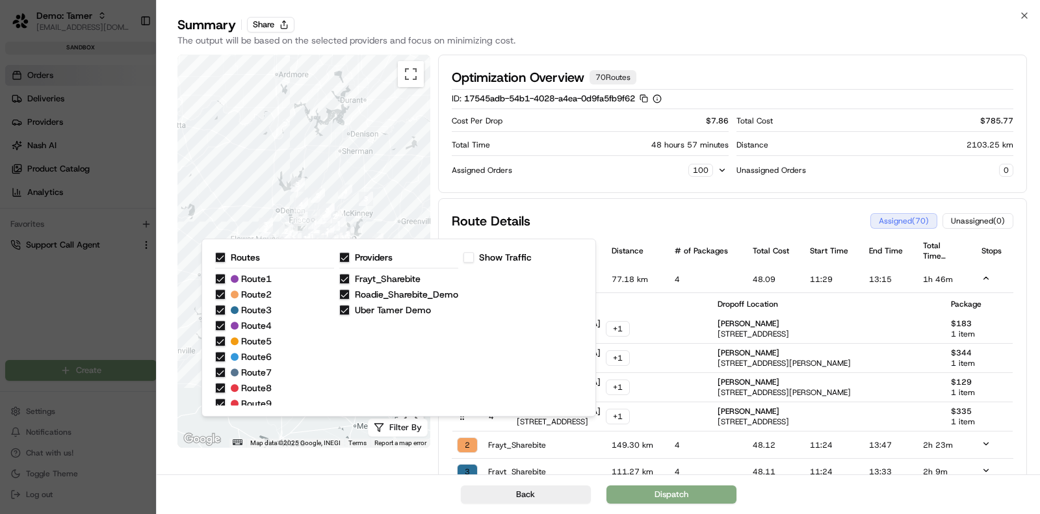
click at [328, 495] on div "Back Dispatch" at bounding box center [598, 494] width 883 height 40
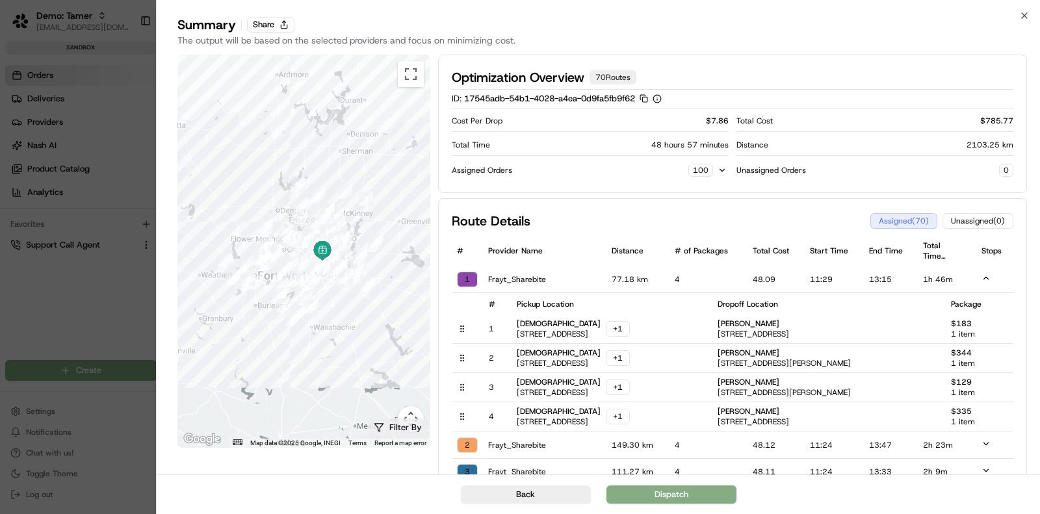
click at [405, 430] on button "Filter By" at bounding box center [398, 427] width 60 height 18
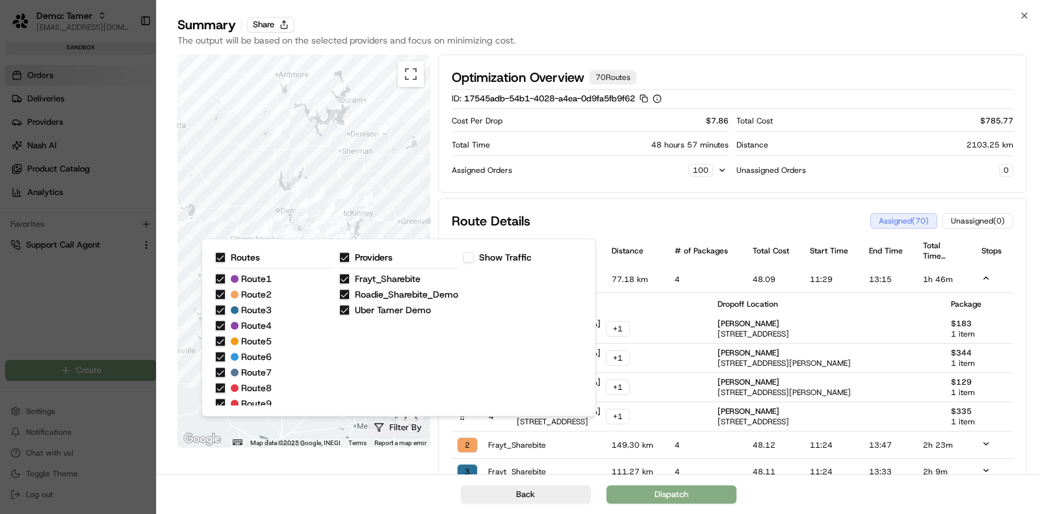
click at [412, 430] on button "Filter By" at bounding box center [398, 427] width 60 height 18
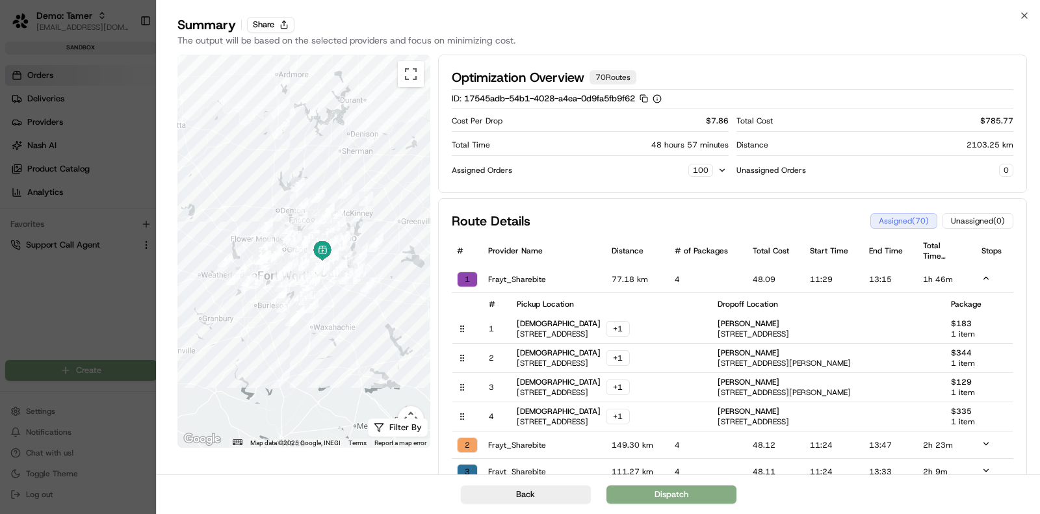
click at [985, 277] on icon at bounding box center [985, 278] width 5 height 3
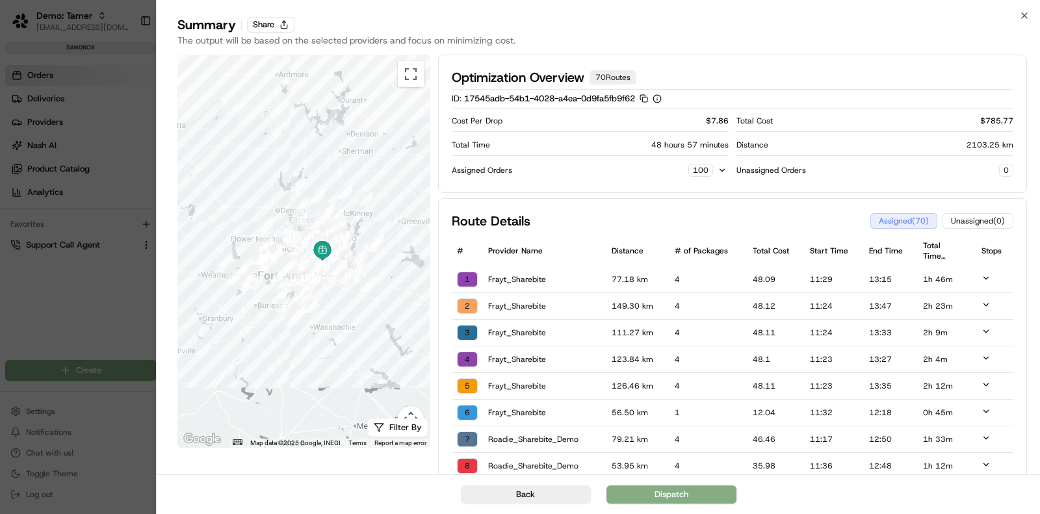
click at [236, 221] on div at bounding box center [303, 251] width 253 height 393
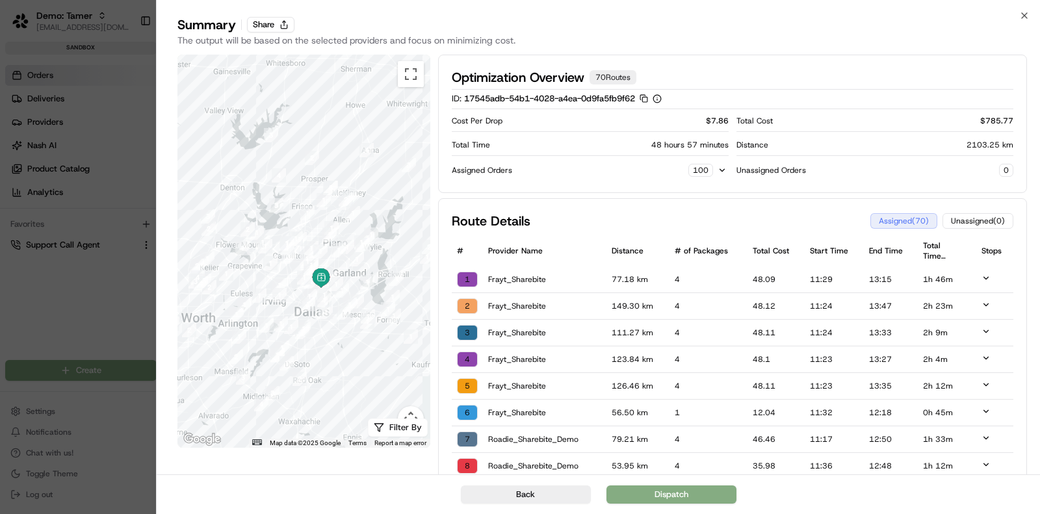
drag, startPoint x: 418, startPoint y: 157, endPoint x: 330, endPoint y: 146, distance: 89.1
click at [330, 146] on div at bounding box center [303, 251] width 253 height 393
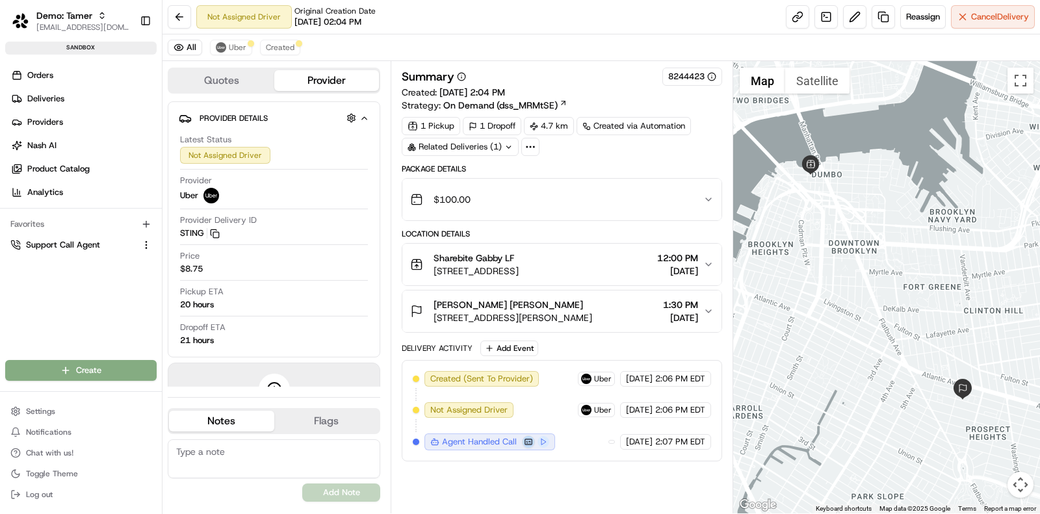
click at [526, 437] on button at bounding box center [528, 441] width 13 height 13
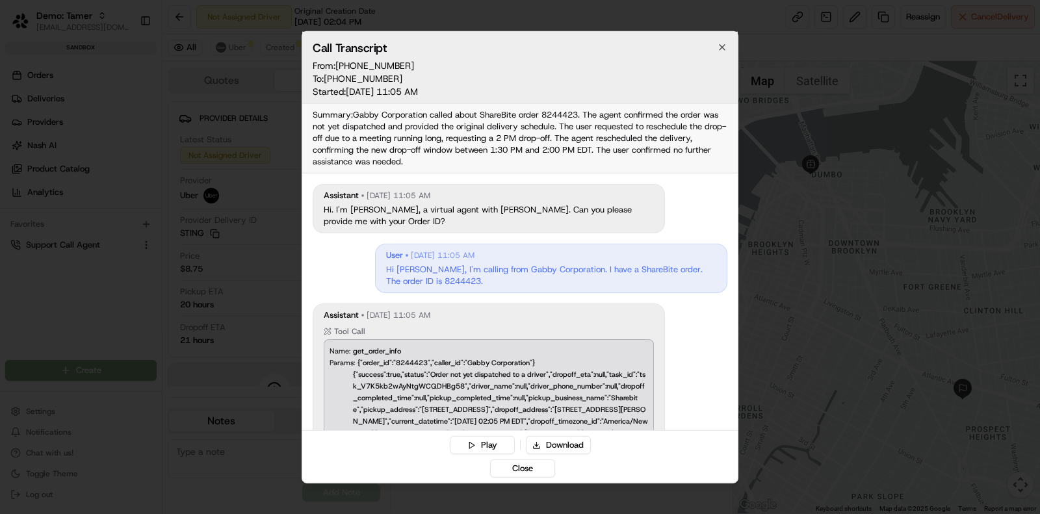
click at [248, 179] on div at bounding box center [520, 257] width 1040 height 514
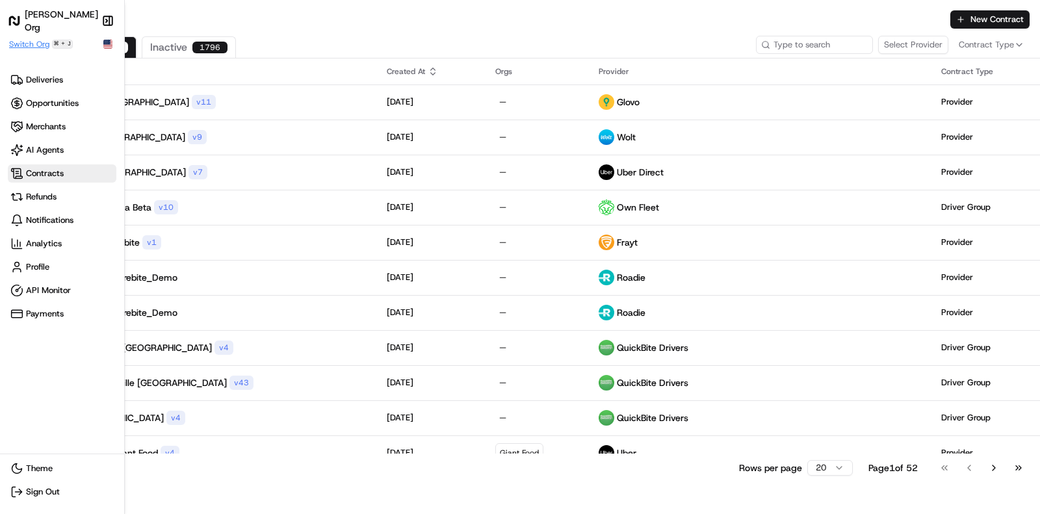
click at [31, 44] on span "Switch Org" at bounding box center [29, 44] width 40 height 10
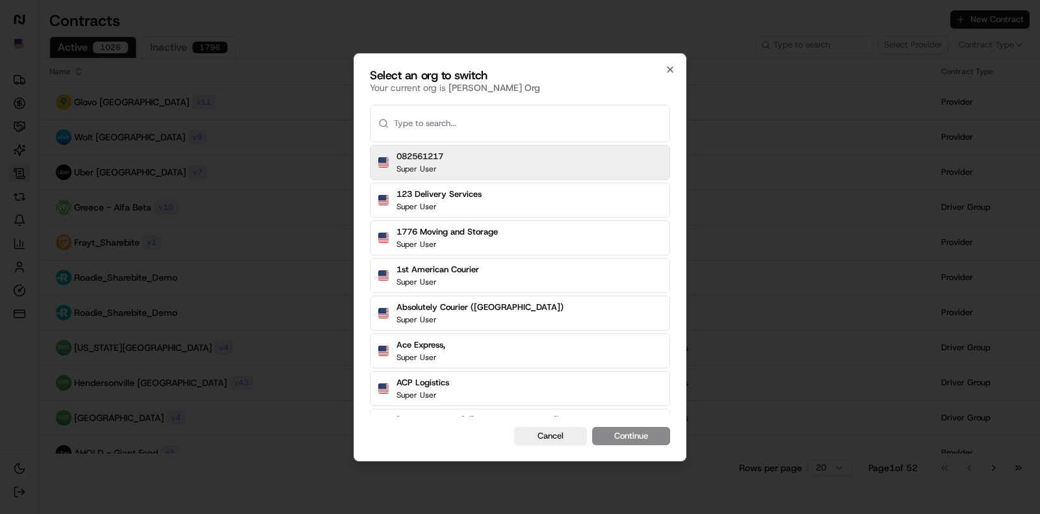
click at [427, 123] on input "text" at bounding box center [528, 123] width 268 height 36
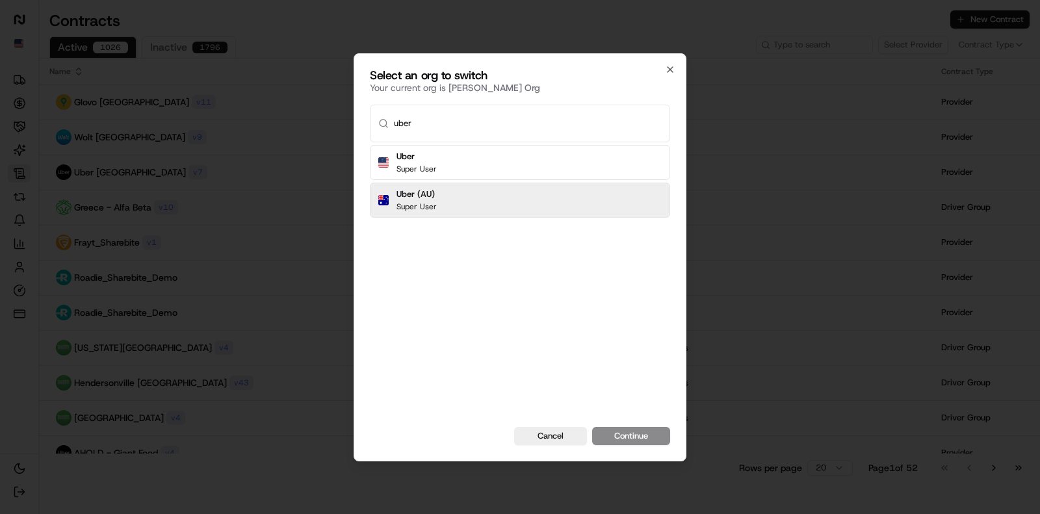
type input "uber"
click at [486, 184] on div "Uber (AU) Super User" at bounding box center [520, 200] width 300 height 35
click at [640, 430] on button "Continue" at bounding box center [631, 436] width 78 height 18
